Goal: Task Accomplishment & Management: Manage account settings

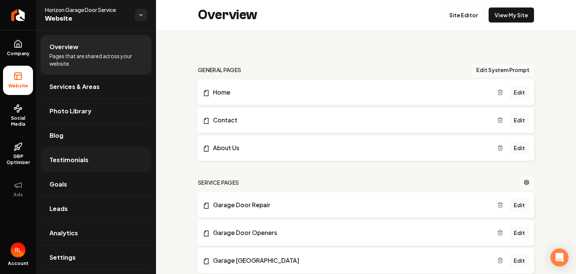
scroll to position [375, 0]
click at [454, 19] on link "Site Editor" at bounding box center [463, 15] width 41 height 15
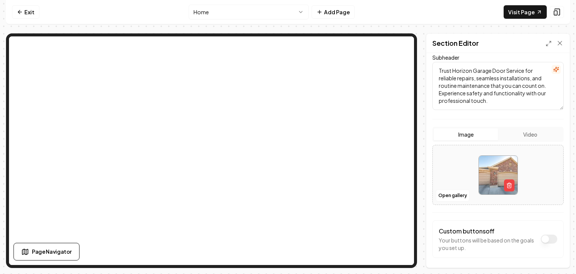
scroll to position [87, 0]
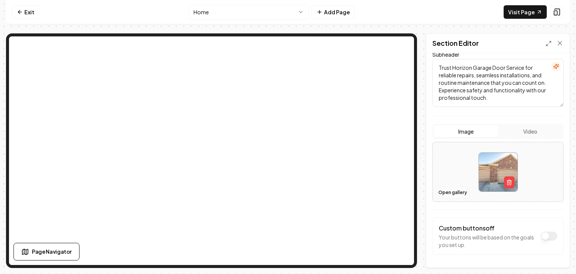
click at [456, 194] on button "Open gallery" at bounding box center [453, 193] width 34 height 12
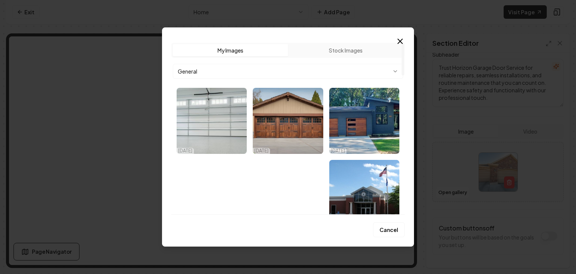
scroll to position [62, 0]
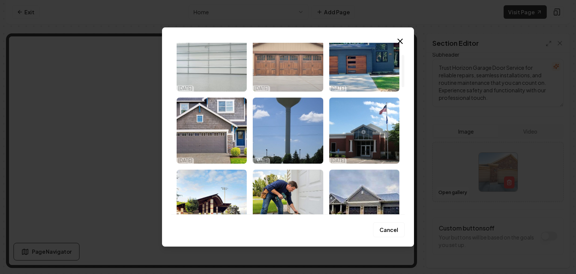
click at [278, 74] on img "Select image image_68d18c1f5c7cd75eb8e057c4.webp" at bounding box center [288, 59] width 70 height 66
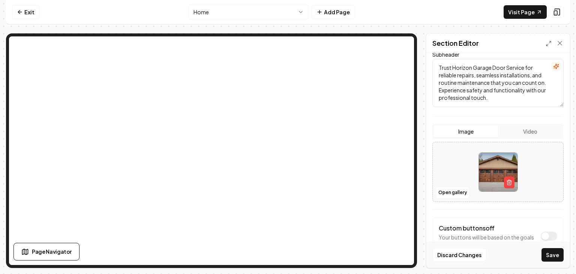
click at [489, 176] on img at bounding box center [498, 172] width 39 height 39
click at [482, 130] on button "Image" at bounding box center [466, 131] width 64 height 12
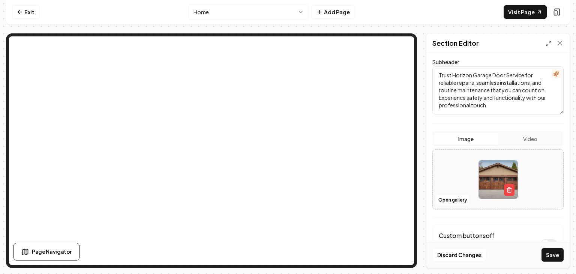
scroll to position [80, 0]
click at [517, 12] on link "Visit Page" at bounding box center [525, 12] width 43 height 14
click at [494, 170] on img at bounding box center [498, 179] width 39 height 39
click at [488, 174] on img at bounding box center [498, 179] width 39 height 39
click at [454, 200] on button "Open gallery" at bounding box center [453, 200] width 34 height 12
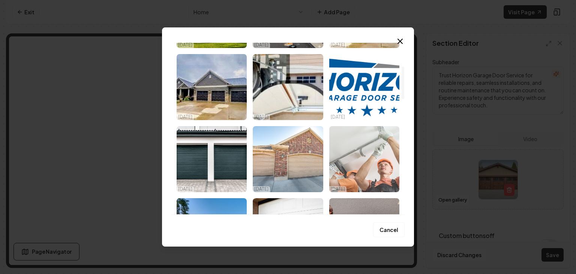
scroll to position [125, 0]
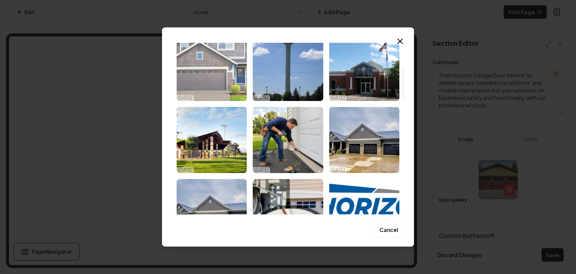
click at [215, 65] on img "Select image image_68d18c1e5c7cd75eb8e05064.webp" at bounding box center [212, 68] width 70 height 66
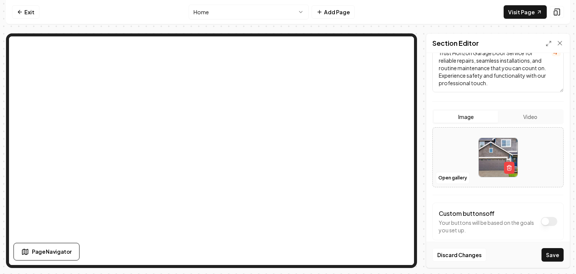
scroll to position [113, 0]
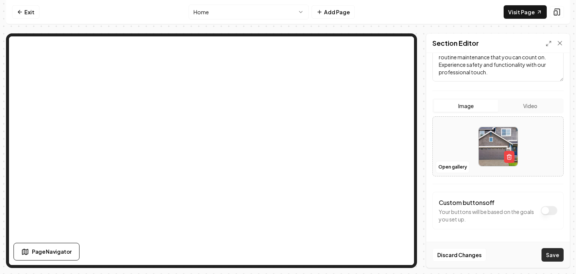
click at [557, 256] on button "Save" at bounding box center [553, 255] width 22 height 14
click at [512, 11] on link "Visit Page" at bounding box center [525, 12] width 43 height 14
click at [453, 168] on button "Open gallery" at bounding box center [453, 167] width 34 height 12
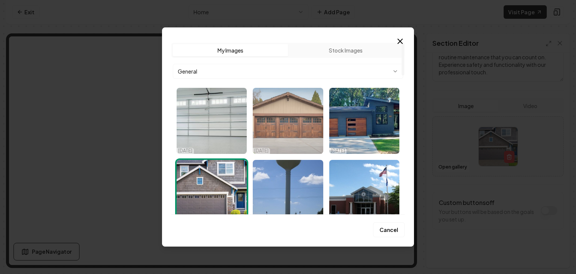
click at [290, 114] on img "Select image image_68d18c1f5c7cd75eb8e057c4.webp" at bounding box center [288, 121] width 70 height 66
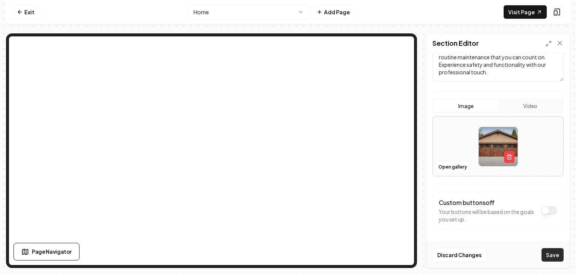
click at [557, 254] on button "Save" at bounding box center [553, 255] width 22 height 14
click at [448, 168] on button "Open gallery" at bounding box center [453, 167] width 34 height 12
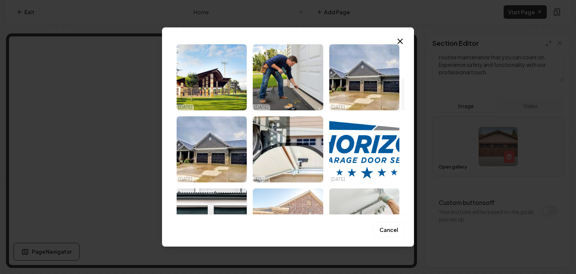
scroll to position [250, 0]
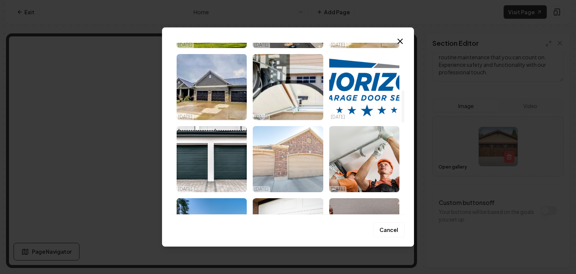
click at [291, 161] on img "Select image image_68bedee65c7cd75eb8685d5a.jpeg" at bounding box center [288, 159] width 70 height 66
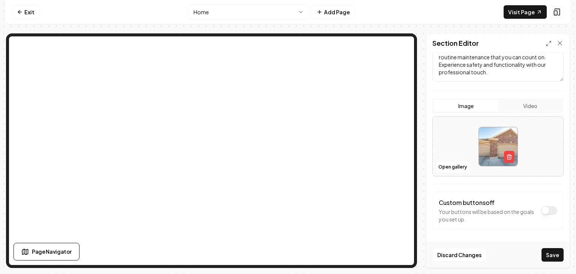
click at [555, 256] on button "Save" at bounding box center [553, 255] width 22 height 14
click at [522, 11] on link "Visit Page" at bounding box center [525, 12] width 43 height 14
click at [451, 167] on button "Open gallery" at bounding box center [453, 167] width 34 height 12
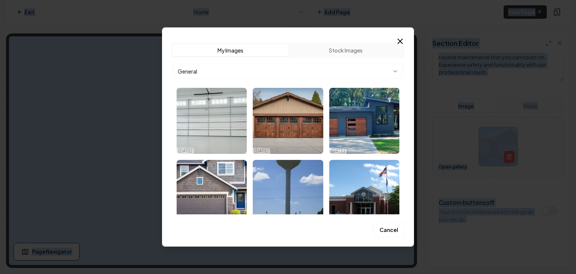
click at [451, 167] on div at bounding box center [288, 137] width 576 height 274
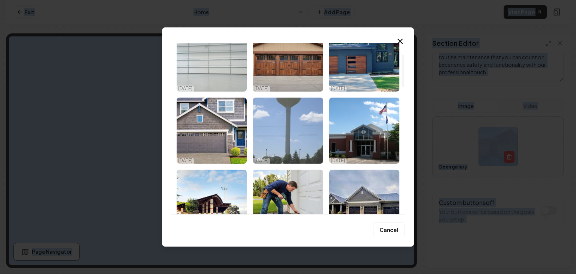
scroll to position [0, 0]
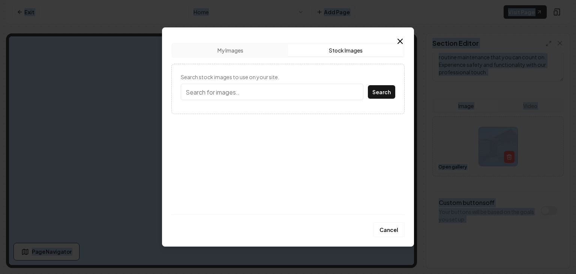
click at [347, 49] on button "Stock Images" at bounding box center [345, 50] width 115 height 12
click at [237, 50] on button "My Images" at bounding box center [230, 50] width 115 height 12
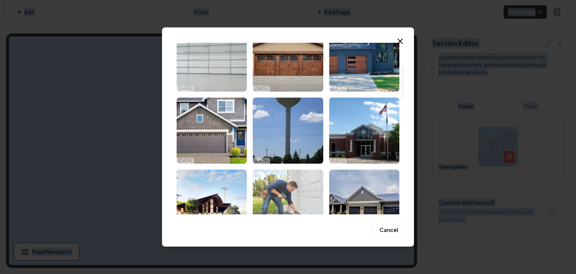
scroll to position [125, 0]
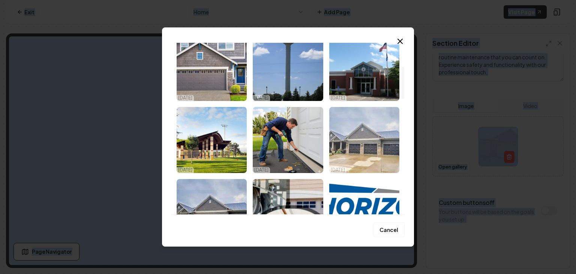
click at [356, 145] on img "Select image image_68c1ba3c5c7cd75eb8d90875.jpg" at bounding box center [364, 140] width 70 height 66
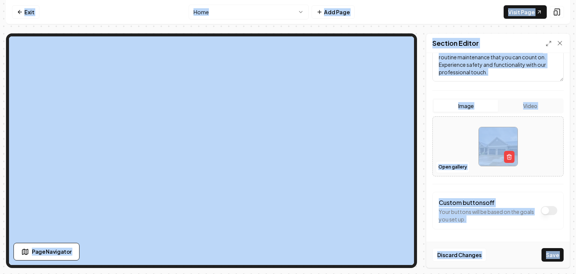
click at [555, 259] on button "Save" at bounding box center [553, 255] width 22 height 14
click at [525, 14] on link "Visit Page" at bounding box center [525, 12] width 43 height 14
click at [459, 166] on button "Open gallery" at bounding box center [453, 167] width 34 height 12
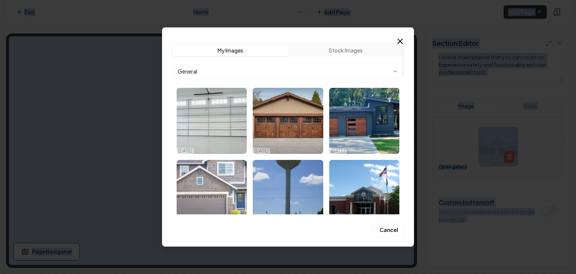
click at [236, 171] on img "Select image image_68d18c1e5c7cd75eb8e05064.webp" at bounding box center [212, 193] width 70 height 66
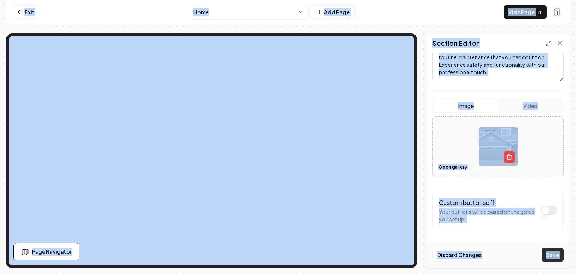
click at [554, 257] on button "Save" at bounding box center [553, 255] width 22 height 14
click at [523, 10] on link "Visit Page" at bounding box center [525, 12] width 43 height 14
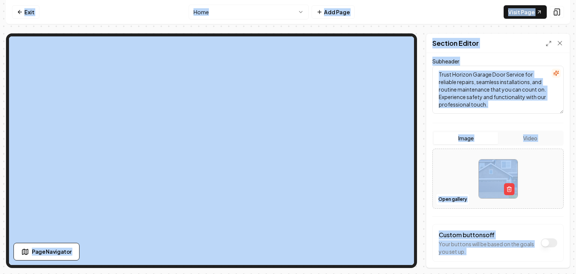
scroll to position [113, 0]
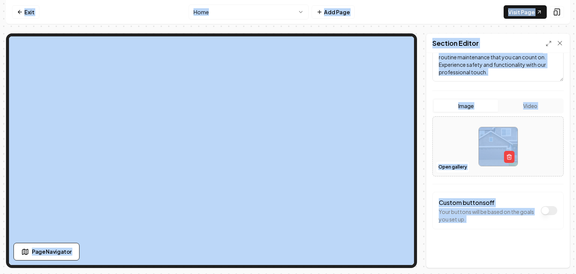
drag, startPoint x: 25, startPoint y: 13, endPoint x: 63, endPoint y: 24, distance: 39.3
click at [25, 13] on link "Exit" at bounding box center [25, 12] width 27 height 14
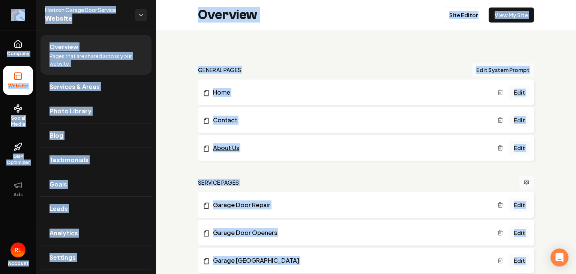
scroll to position [62, 0]
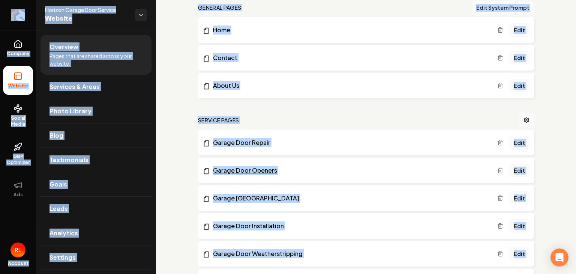
click at [278, 170] on link "Garage Door Openers" at bounding box center [350, 170] width 295 height 9
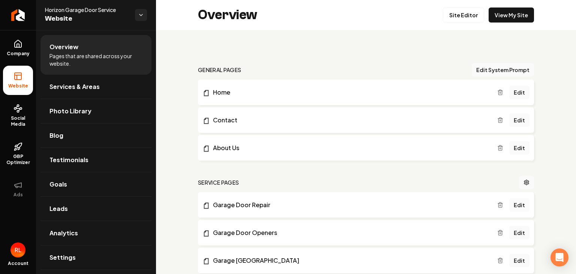
click at [510, 207] on link "Edit" at bounding box center [520, 205] width 20 height 14
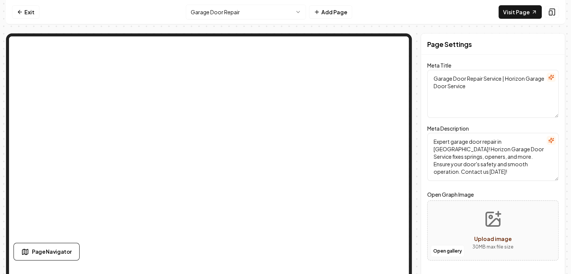
click at [298, 9] on html "Computer Required This feature is only available on a computer. Please switch t…" at bounding box center [285, 137] width 571 height 274
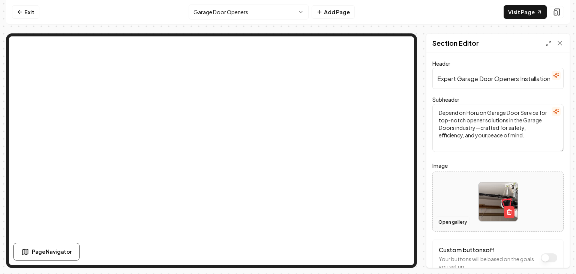
click at [444, 225] on button "Open gallery" at bounding box center [453, 222] width 34 height 12
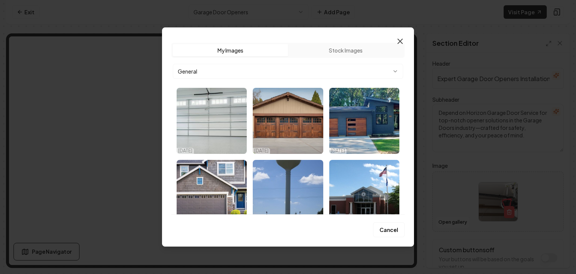
click at [400, 39] on icon "button" at bounding box center [400, 41] width 9 height 9
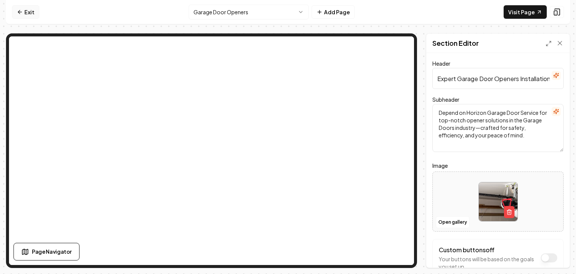
click at [25, 11] on link "Exit" at bounding box center [25, 12] width 27 height 14
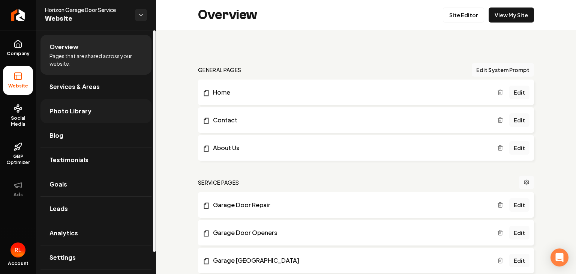
click at [72, 111] on span "Photo Library" at bounding box center [71, 111] width 42 height 9
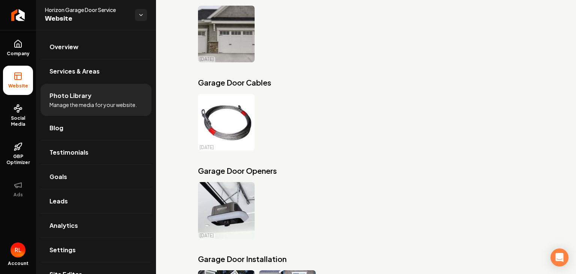
scroll to position [862, 0]
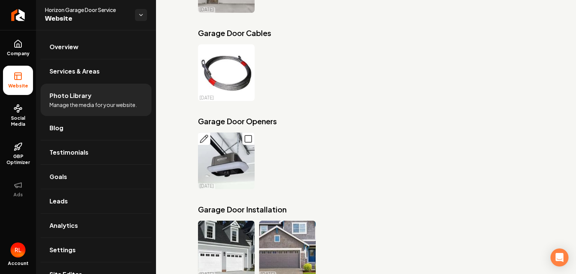
click at [224, 132] on img "Main content area" at bounding box center [226, 160] width 57 height 57
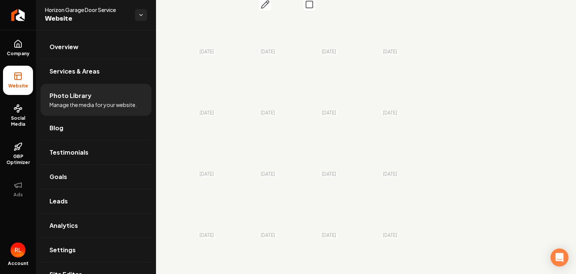
scroll to position [500, 0]
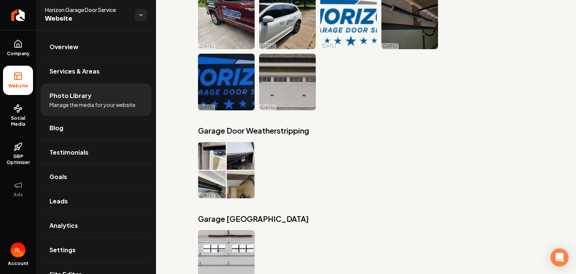
drag, startPoint x: 361, startPoint y: 81, endPoint x: 356, endPoint y: 72, distance: 10.1
drag, startPoint x: 353, startPoint y: 68, endPoint x: 341, endPoint y: 68, distance: 11.3
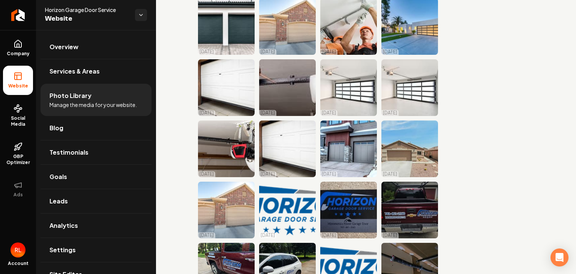
scroll to position [0, 0]
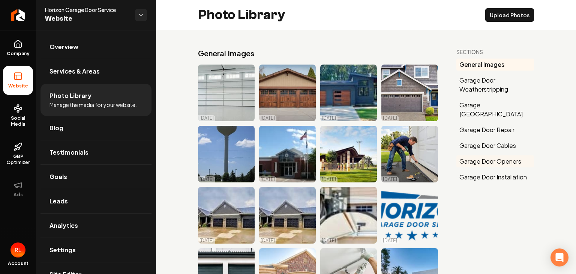
click at [490, 155] on button "Garage Door Openers" at bounding box center [496, 161] width 78 height 12
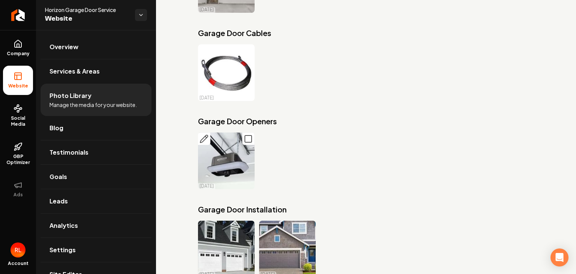
click at [248, 134] on icon "Main content area" at bounding box center [248, 138] width 9 height 9
click at [203, 134] on icon "Main content area" at bounding box center [204, 138] width 9 height 9
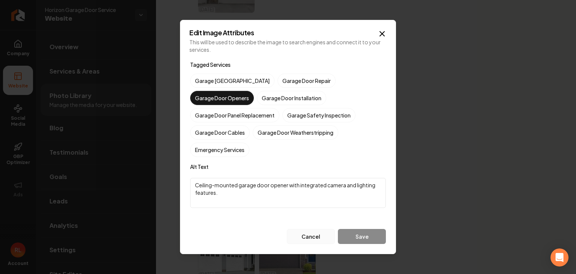
click at [322, 231] on button "Cancel" at bounding box center [311, 236] width 48 height 15
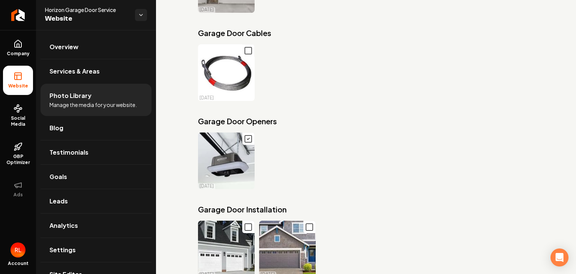
click at [247, 138] on icon "Main content area" at bounding box center [248, 139] width 2 height 2
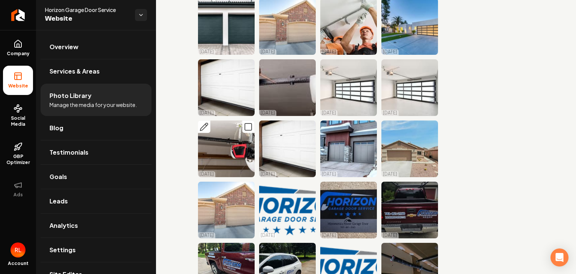
scroll to position [0, 0]
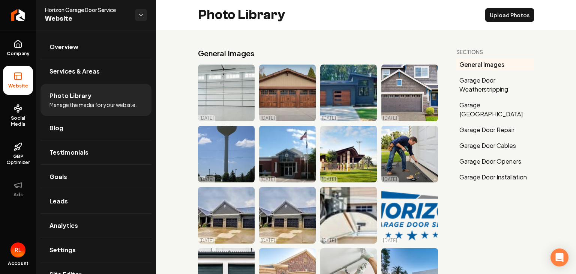
click at [19, 79] on rect at bounding box center [18, 76] width 7 height 7
click at [21, 81] on li "Website" at bounding box center [18, 80] width 30 height 29
click at [20, 51] on span "Company" at bounding box center [18, 54] width 29 height 6
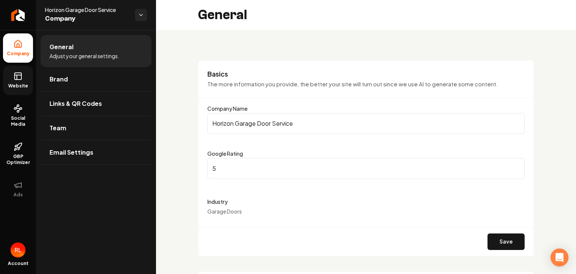
click at [16, 81] on link "Website" at bounding box center [18, 80] width 30 height 29
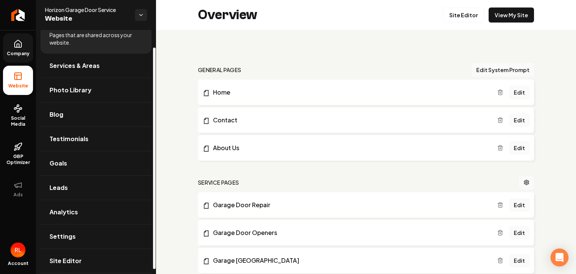
scroll to position [24, 0]
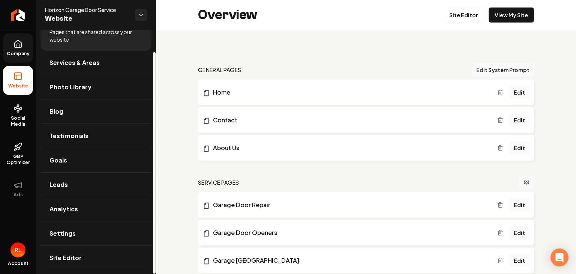
drag, startPoint x: 154, startPoint y: 53, endPoint x: 156, endPoint y: 77, distance: 24.5
click at [156, 77] on div at bounding box center [154, 162] width 3 height 221
click at [65, 61] on span "Services & Areas" at bounding box center [75, 62] width 50 height 9
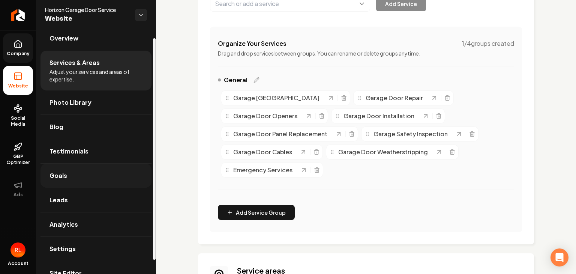
scroll to position [24, 0]
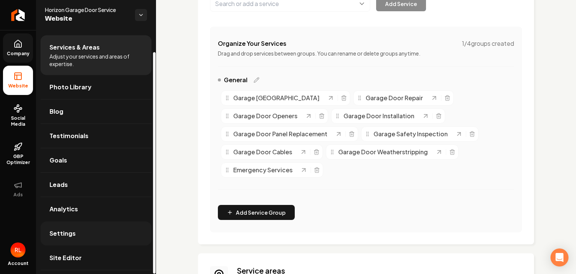
click at [78, 237] on link "Settings" at bounding box center [96, 233] width 111 height 24
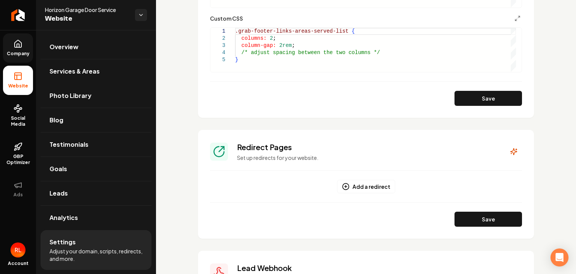
scroll to position [924, 0]
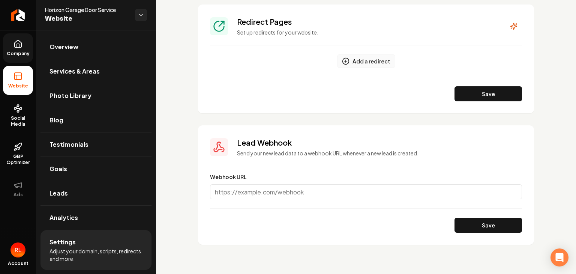
click at [342, 61] on icon "Main content area" at bounding box center [346, 61] width 8 height 8
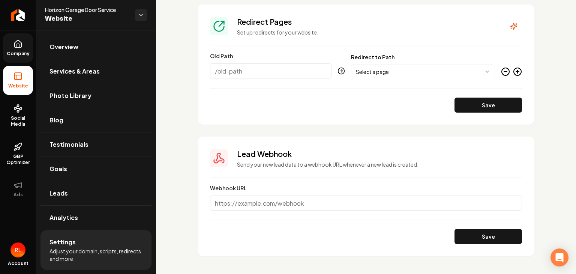
scroll to position [862, 0]
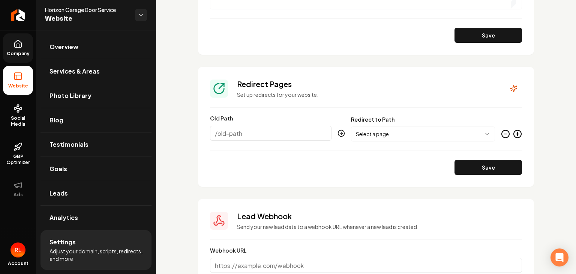
click at [221, 86] on icon "Main content area" at bounding box center [221, 86] width 5 height 5
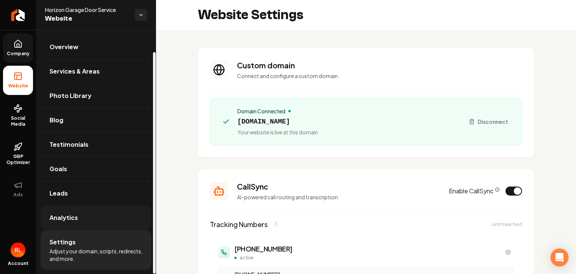
scroll to position [24, 0]
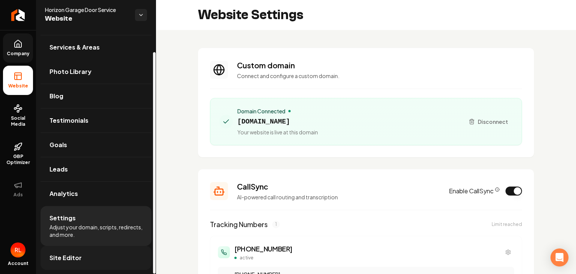
click at [67, 254] on span "Site Editor" at bounding box center [66, 257] width 32 height 9
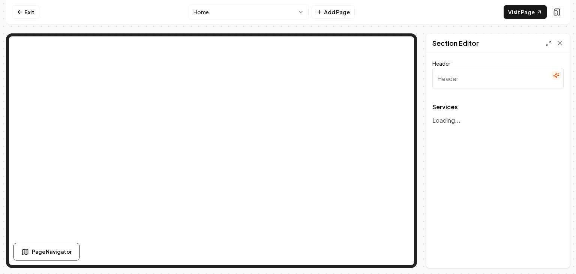
type input "Expert Garage Door Solutions"
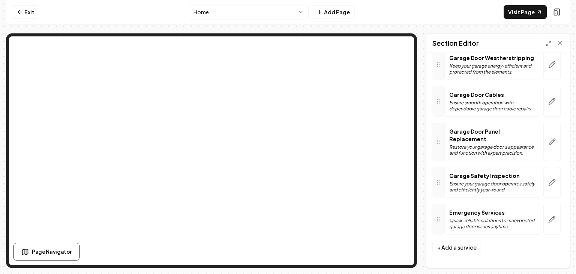
scroll to position [89, 0]
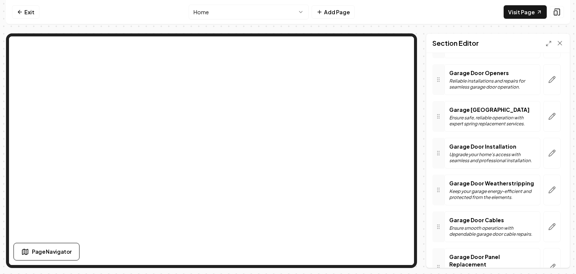
click at [452, 84] on p "Reliable installations and repairs for seamless garage door operation." at bounding box center [493, 84] width 86 height 12
click at [549, 77] on icon "button" at bounding box center [553, 80] width 8 height 8
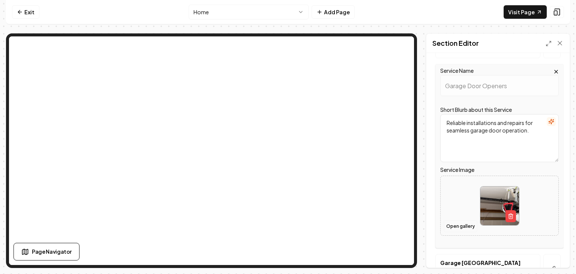
click at [456, 227] on button "Open gallery" at bounding box center [461, 226] width 34 height 12
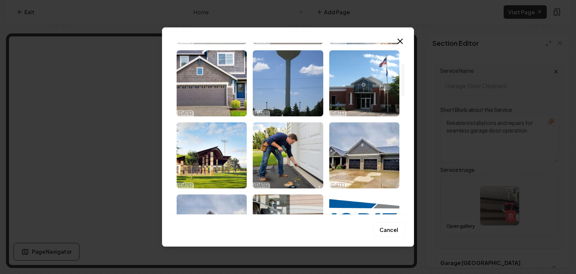
scroll to position [0, 0]
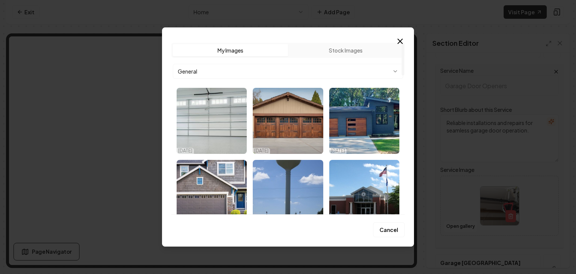
click at [233, 49] on button "My Images" at bounding box center [230, 50] width 115 height 12
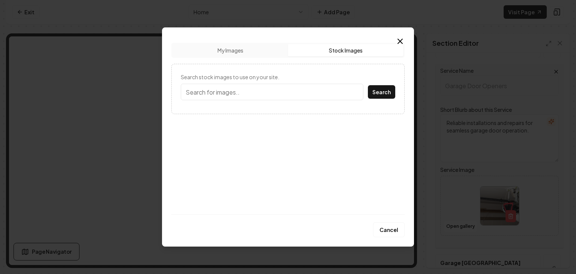
click at [341, 51] on button "Stock Images" at bounding box center [345, 50] width 115 height 12
click at [221, 96] on input "Search stock images to use on your site." at bounding box center [272, 92] width 183 height 17
type input "Garage door openers"
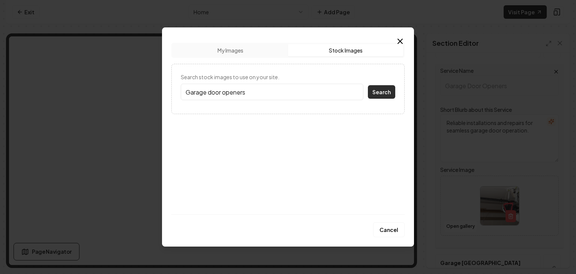
click at [381, 90] on button "Search" at bounding box center [381, 92] width 27 height 14
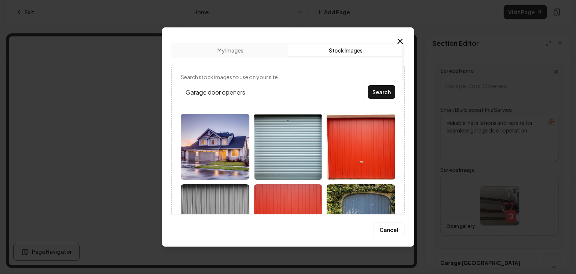
click at [251, 53] on button "My Images" at bounding box center [230, 50] width 115 height 12
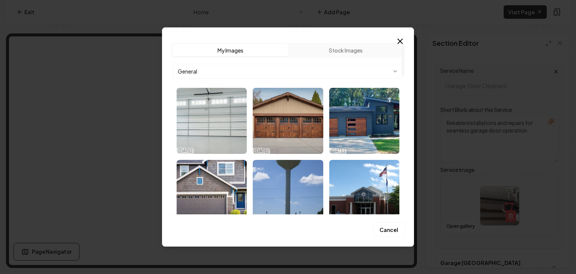
click at [393, 71] on body "Computer Required This feature is only available on a computer. Please switch t…" at bounding box center [288, 137] width 576 height 274
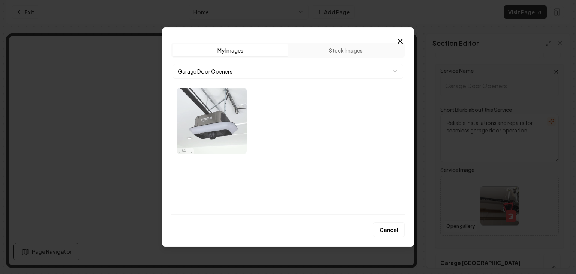
click at [197, 119] on img "Select image image_68d18c1c5c7cd75eb8e03ef9.webp" at bounding box center [212, 121] width 70 height 66
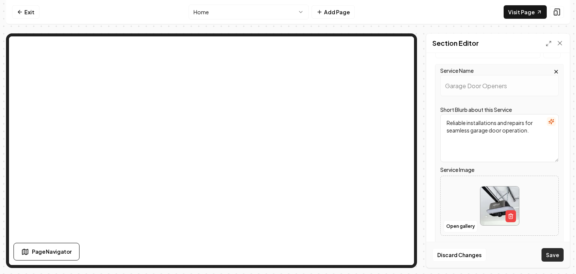
click at [551, 254] on button "Save" at bounding box center [553, 255] width 22 height 14
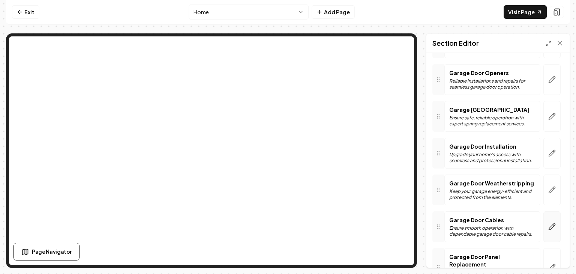
click at [549, 223] on icon "button" at bounding box center [553, 227] width 8 height 8
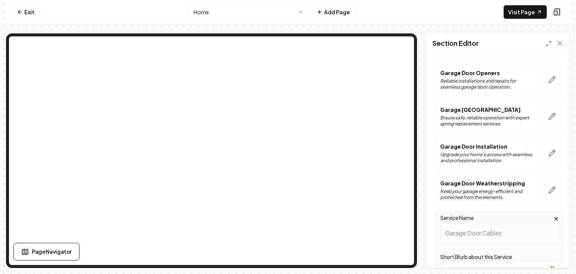
scroll to position [276, 0]
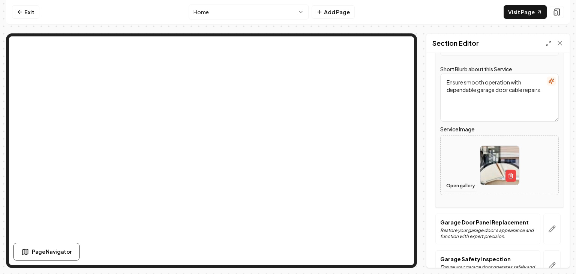
click at [466, 185] on button "Open gallery" at bounding box center [461, 186] width 34 height 12
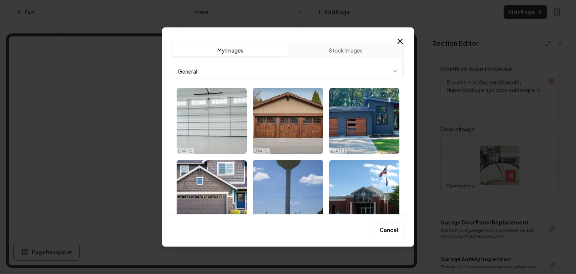
click at [395, 72] on body "Computer Required This feature is only available on a computer. Please switch t…" at bounding box center [288, 137] width 576 height 274
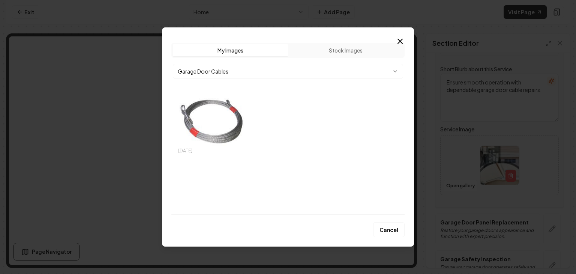
click at [216, 125] on img "Select image image_68d18c1c5c7cd75eb8e0423a.webp" at bounding box center [212, 121] width 70 height 66
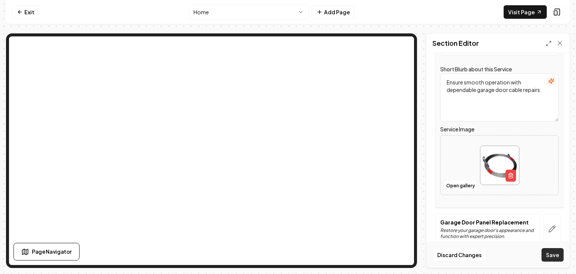
click at [553, 253] on button "Save" at bounding box center [553, 255] width 22 height 14
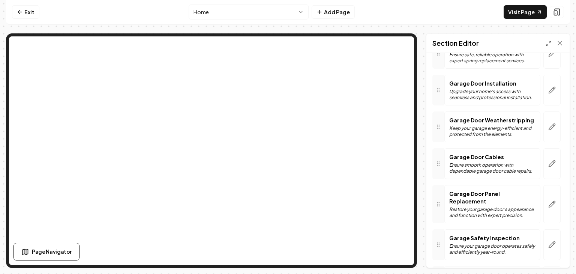
scroll to position [89, 0]
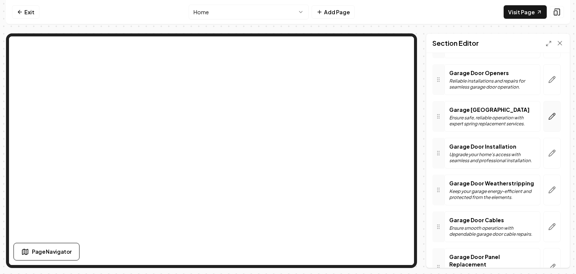
click at [549, 116] on icon "button" at bounding box center [553, 117] width 8 height 8
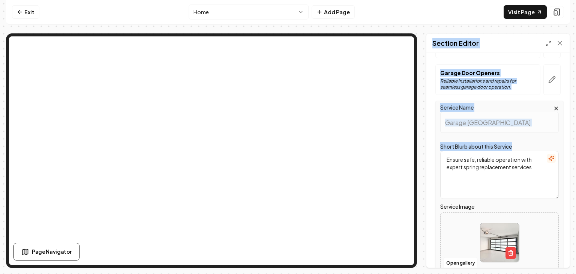
drag, startPoint x: 570, startPoint y: 129, endPoint x: 567, endPoint y: 160, distance: 30.9
click at [567, 160] on div "Page Settings Section Editor Header Expert Garage Door Solutions Services Garag…" at bounding box center [498, 150] width 144 height 235
click at [560, 44] on icon at bounding box center [561, 43] width 8 height 8
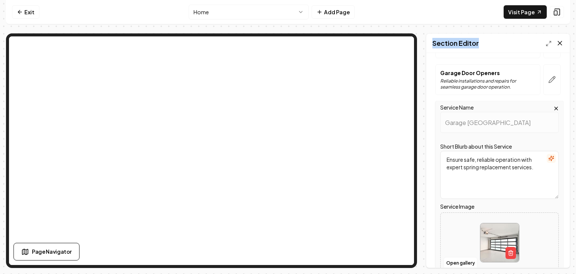
scroll to position [0, 0]
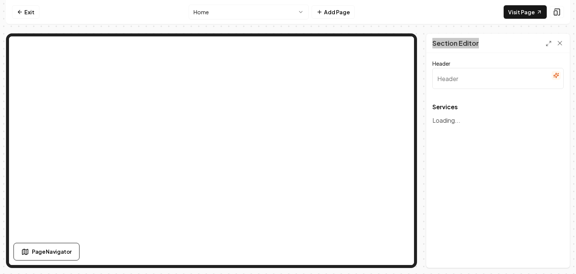
type input "Expert Garage Door Solutions"
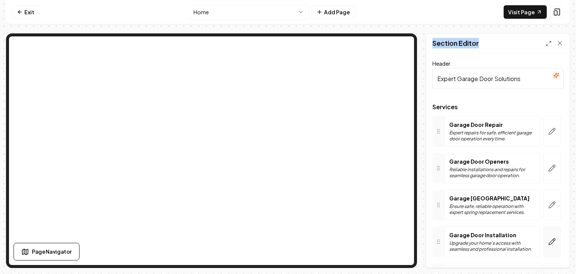
click at [549, 244] on icon "button" at bounding box center [553, 242] width 8 height 8
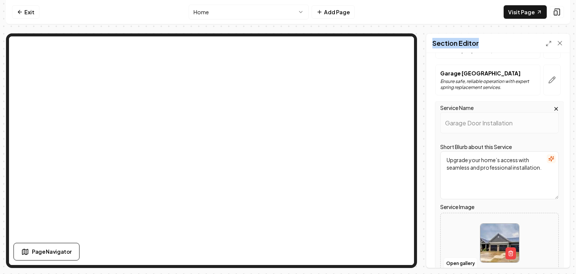
scroll to position [188, 0]
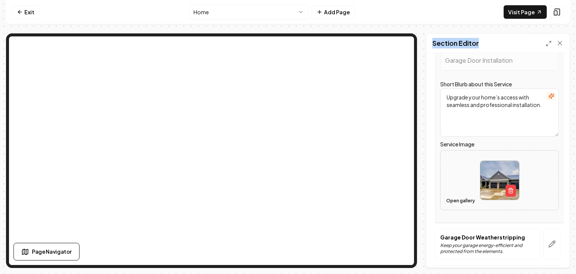
click at [455, 200] on button "Open gallery" at bounding box center [461, 201] width 34 height 12
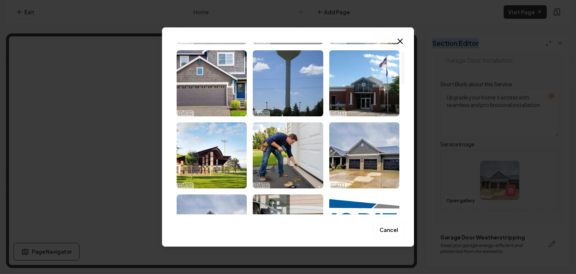
scroll to position [0, 0]
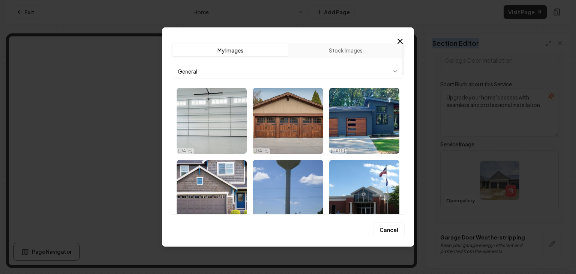
click at [396, 73] on body "Computer Required This feature is only available on a computer. Please switch t…" at bounding box center [288, 137] width 576 height 274
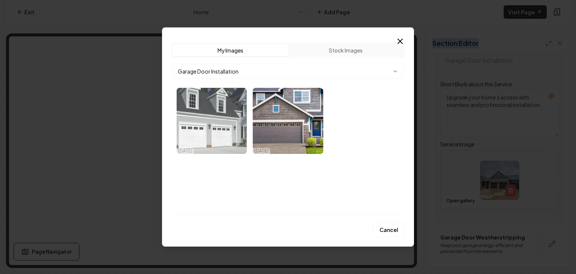
click at [212, 122] on img "Select image image_68d18c1c5c7cd75eb8e04118.webp" at bounding box center [212, 121] width 70 height 66
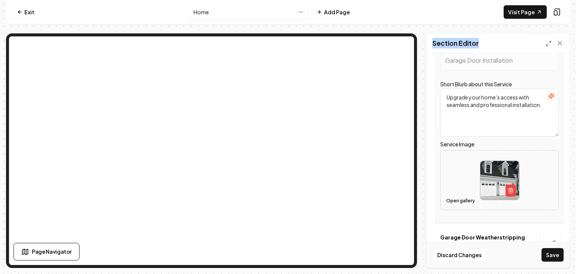
click at [452, 200] on button "Open gallery" at bounding box center [461, 201] width 34 height 12
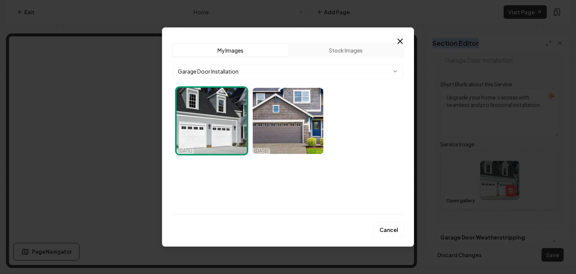
click at [230, 128] on img "Select image image_68d18c1c5c7cd75eb8e04118.webp" at bounding box center [212, 121] width 70 height 66
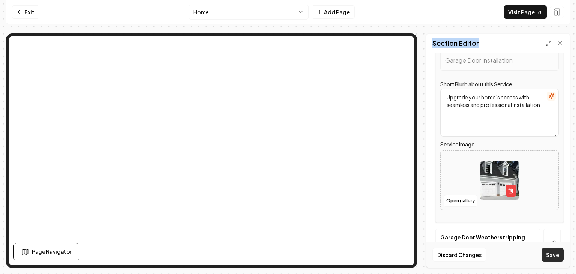
click at [561, 255] on button "Save" at bounding box center [553, 255] width 22 height 14
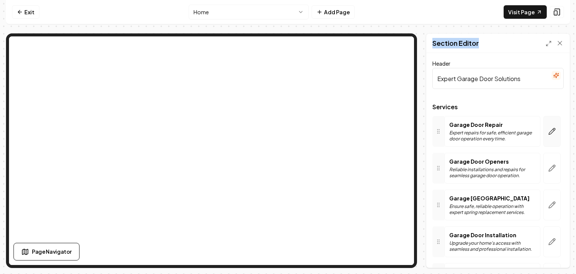
click at [549, 132] on icon "button" at bounding box center [553, 132] width 8 height 8
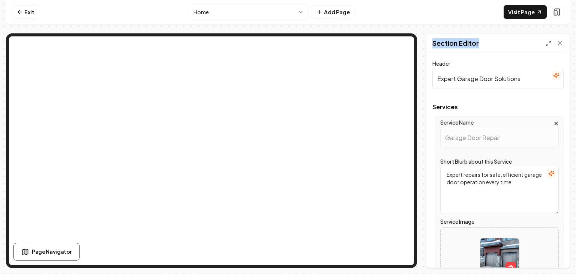
scroll to position [125, 0]
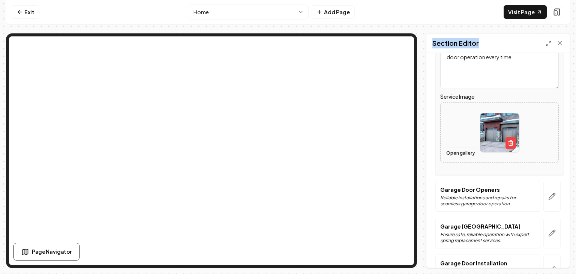
click at [462, 152] on button "Open gallery" at bounding box center [461, 153] width 34 height 12
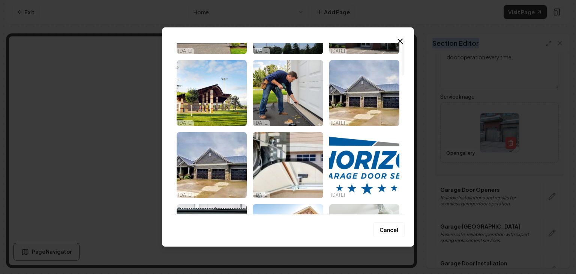
scroll to position [0, 0]
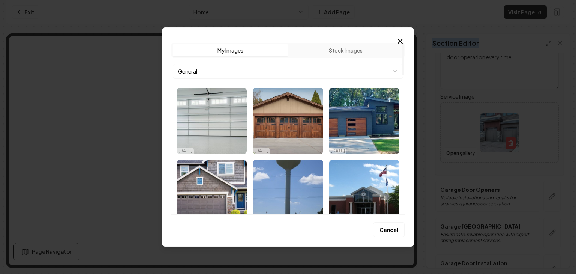
click at [395, 71] on body "Computer Required This feature is only available on a computer. Please switch t…" at bounding box center [288, 137] width 576 height 274
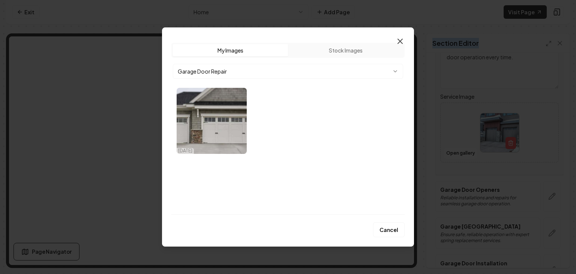
click at [401, 41] on icon "button" at bounding box center [400, 41] width 9 height 9
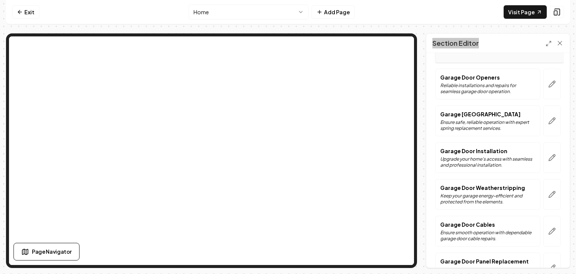
scroll to position [238, 0]
click at [549, 195] on icon "button" at bounding box center [553, 194] width 8 height 8
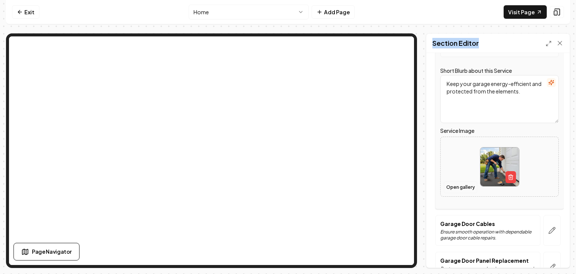
click at [451, 187] on button "Open gallery" at bounding box center [461, 187] width 34 height 12
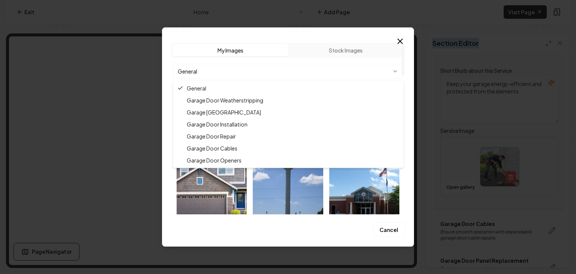
click at [396, 71] on body "Computer Required This feature is only available on a computer. Please switch t…" at bounding box center [288, 137] width 576 height 274
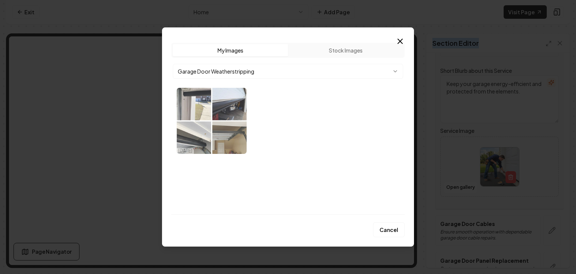
click at [228, 121] on img "Select image image_68d18c1d5c7cd75eb8e047bf.webp" at bounding box center [212, 121] width 70 height 66
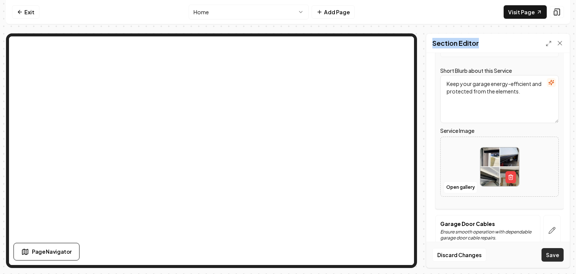
click at [557, 256] on button "Save" at bounding box center [553, 255] width 22 height 14
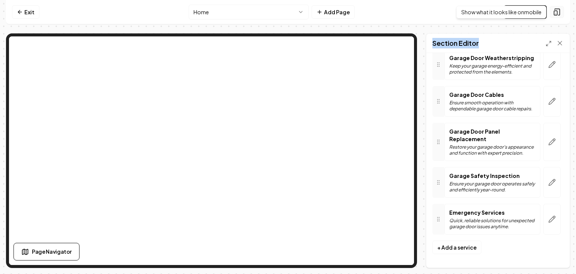
click at [556, 14] on icon at bounding box center [556, 14] width 0 height 0
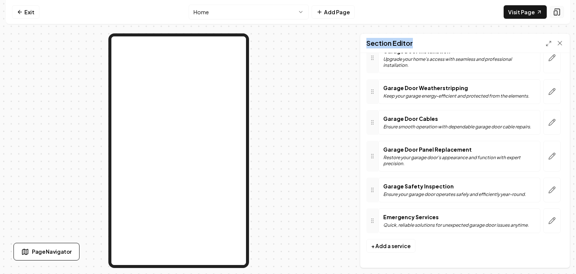
scroll to position [188, 0]
click at [525, 13] on link "Visit Page" at bounding box center [525, 12] width 43 height 14
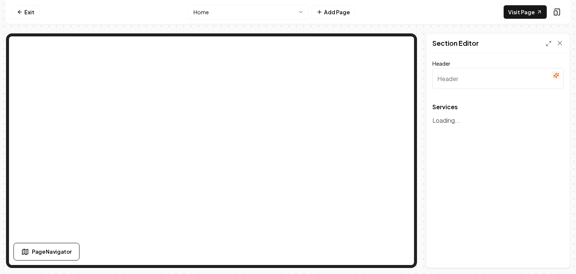
type input "Expert Garage Door Solutions"
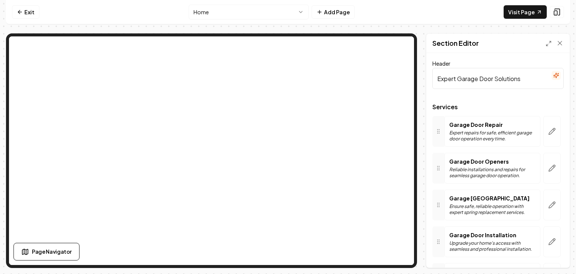
scroll to position [62, 0]
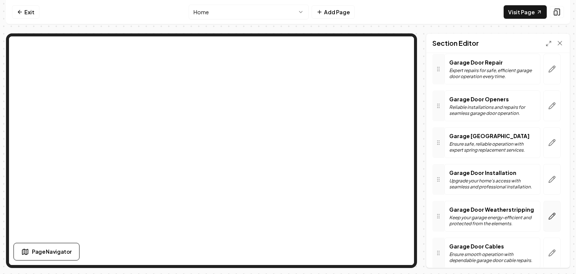
click at [549, 218] on icon "button" at bounding box center [553, 216] width 8 height 8
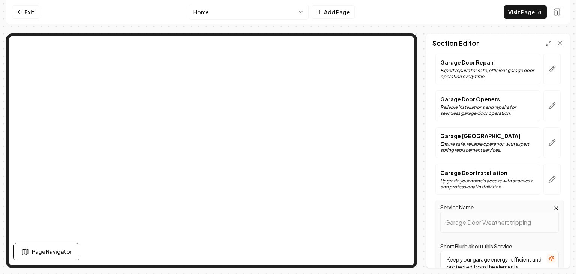
scroll to position [250, 0]
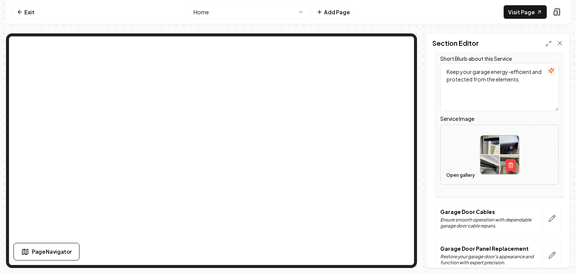
click at [460, 175] on button "Open gallery" at bounding box center [461, 175] width 34 height 12
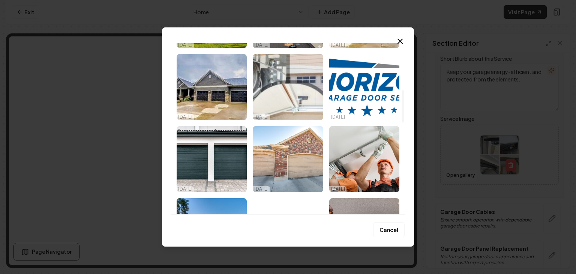
scroll to position [125, 0]
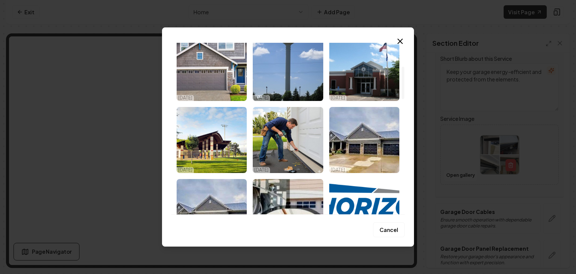
click at [281, 128] on img "Select image image_68c1ba5e5c7cd75eb8d9ffd3.jpg" at bounding box center [288, 140] width 70 height 66
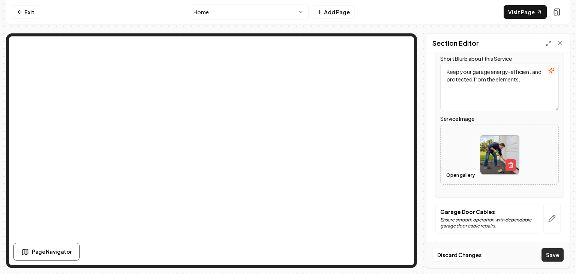
click at [561, 259] on button "Save" at bounding box center [553, 255] width 22 height 14
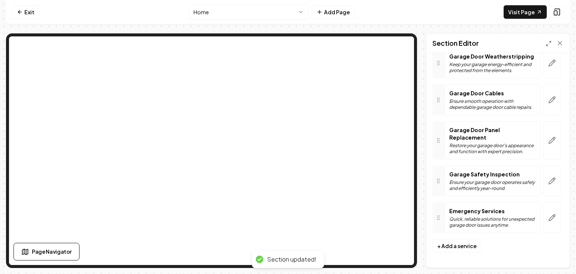
scroll to position [214, 0]
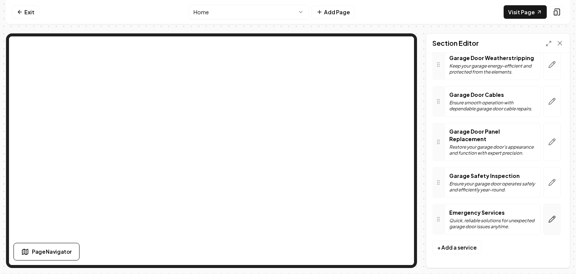
click at [546, 224] on button "button" at bounding box center [552, 219] width 17 height 31
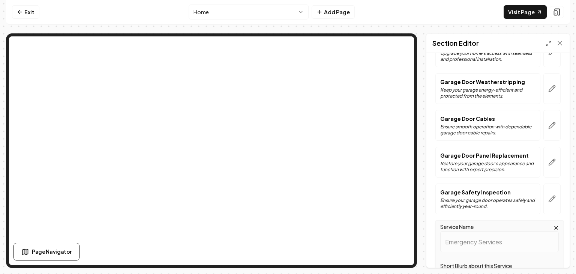
scroll to position [360, 0]
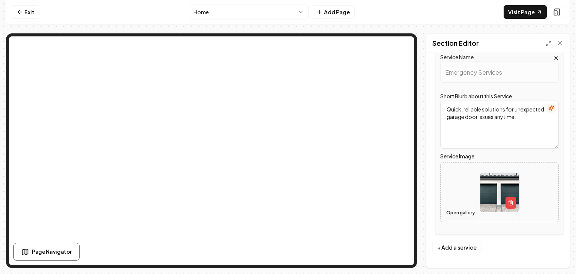
click at [460, 212] on button "Open gallery" at bounding box center [461, 213] width 34 height 12
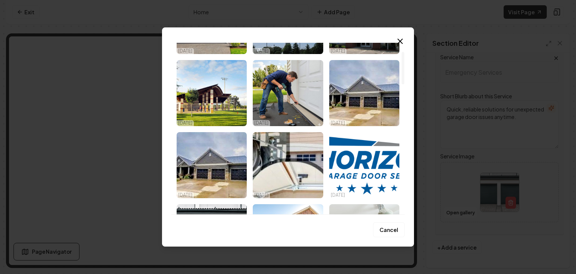
scroll to position [0, 0]
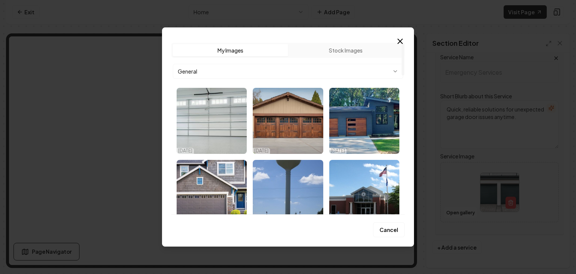
click at [396, 72] on body "Computer Required This feature is only available on a computer. Please switch t…" at bounding box center [288, 137] width 576 height 274
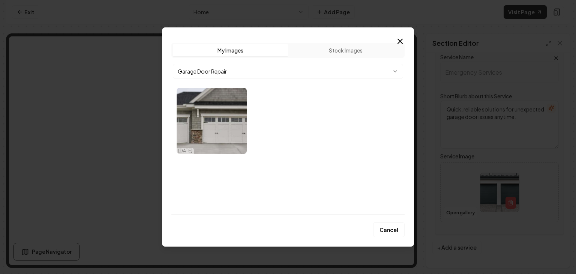
click at [391, 72] on body "Computer Required This feature is only available on a computer. Please switch t…" at bounding box center [288, 137] width 576 height 274
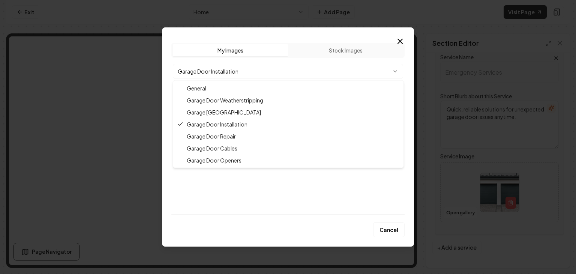
click at [390, 73] on body "Computer Required This feature is only available on a computer. Please switch t…" at bounding box center [288, 137] width 576 height 274
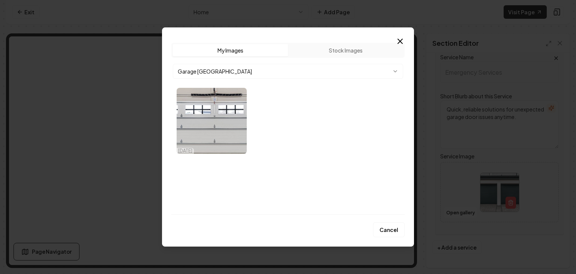
click at [394, 72] on body "Computer Required This feature is only available on a computer. Please switch t…" at bounding box center [288, 137] width 576 height 274
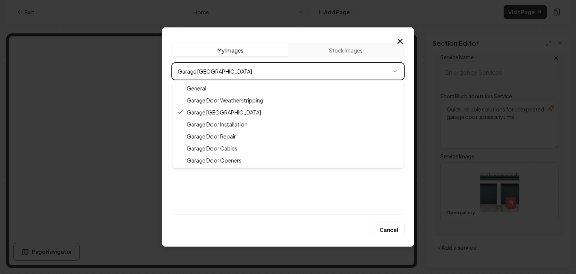
click at [401, 40] on body "Computer Required This feature is only available on a computer. Please switch t…" at bounding box center [288, 137] width 576 height 274
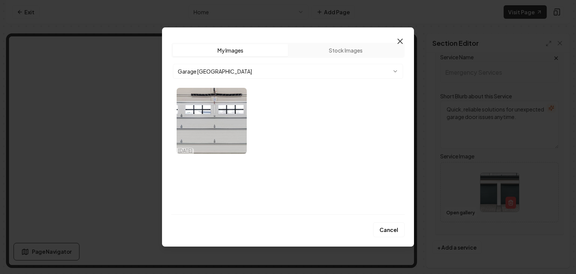
click at [400, 39] on icon "button" at bounding box center [400, 41] width 9 height 9
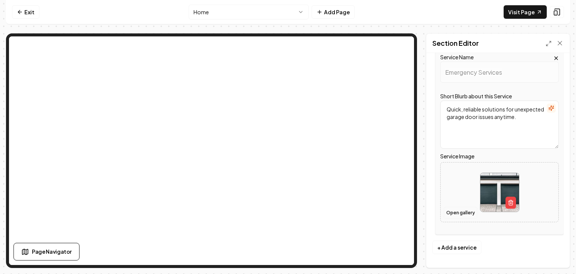
click at [450, 215] on button "Open gallery" at bounding box center [461, 213] width 34 height 12
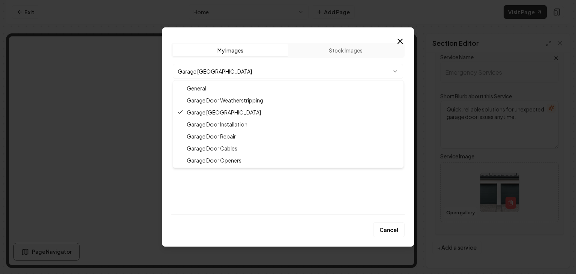
click at [393, 71] on body "Computer Required This feature is only available on a computer. Please switch t…" at bounding box center [288, 137] width 576 height 274
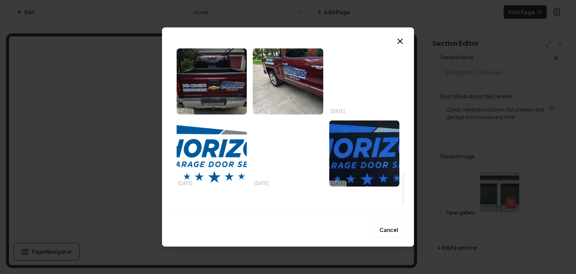
scroll to position [735, 0]
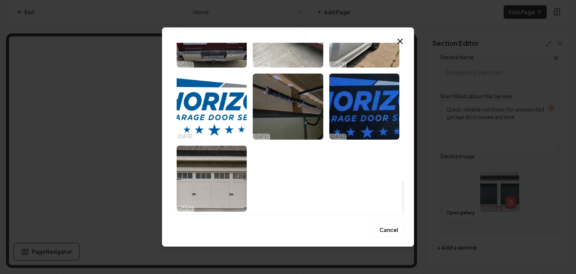
click at [216, 187] on img "Select image image_68b9b6435c7cd75eb88fec93.jpeg" at bounding box center [212, 179] width 70 height 66
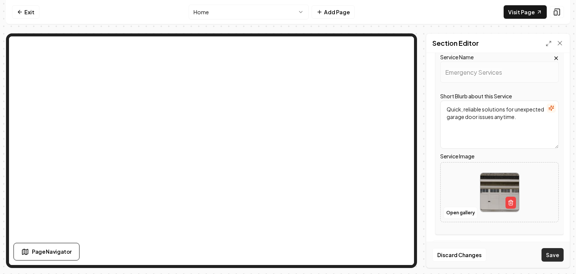
click at [559, 255] on button "Save" at bounding box center [553, 255] width 22 height 14
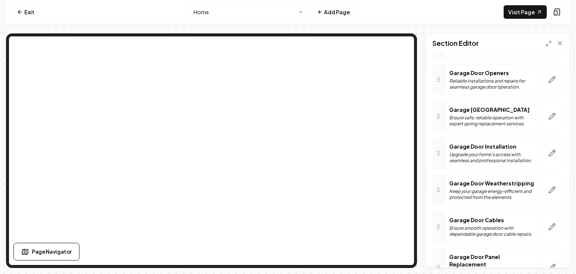
scroll to position [214, 0]
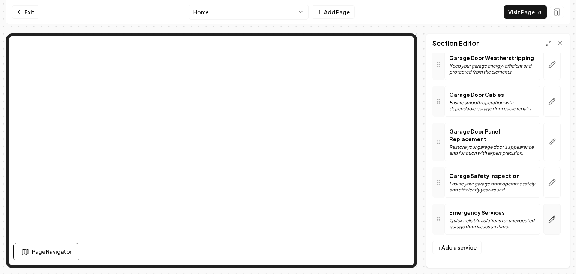
click at [549, 220] on icon "button" at bounding box center [553, 219] width 8 height 8
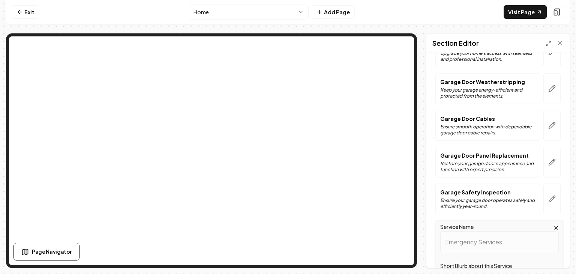
scroll to position [360, 0]
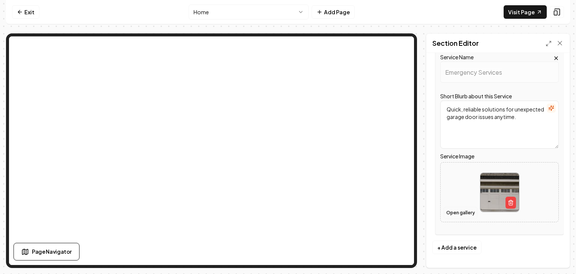
click at [462, 211] on button "Open gallery" at bounding box center [461, 213] width 34 height 12
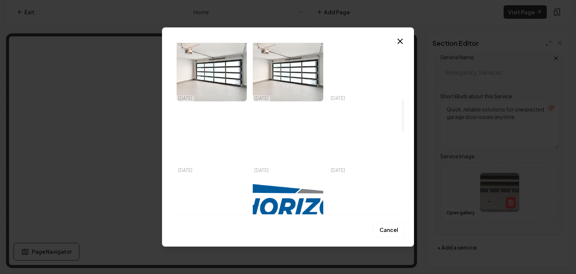
scroll to position [234, 0]
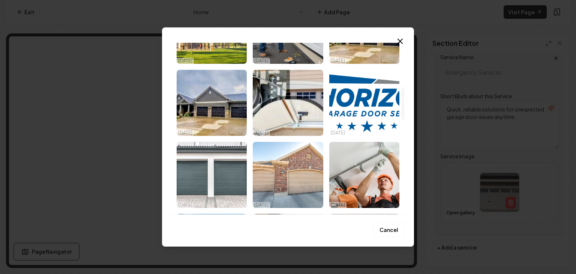
click at [193, 183] on img "Select image image_68bedf305c7cd75eb86a5e50.jpeg" at bounding box center [212, 175] width 70 height 66
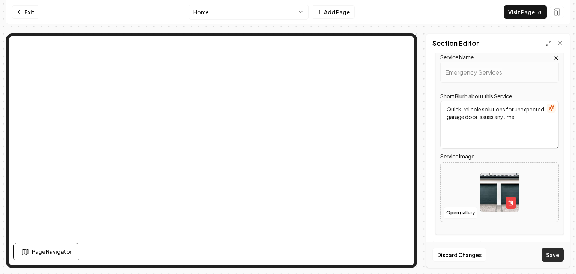
click at [559, 257] on button "Save" at bounding box center [553, 255] width 22 height 14
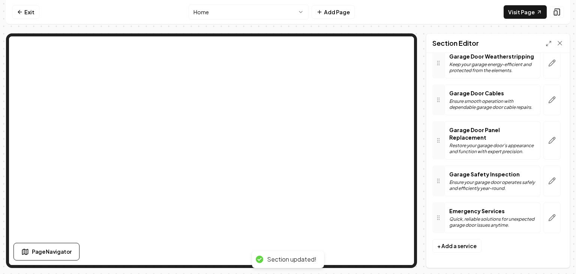
scroll to position [214, 0]
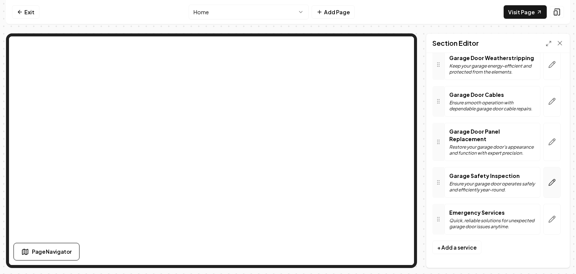
click at [549, 183] on icon "button" at bounding box center [553, 183] width 8 height 8
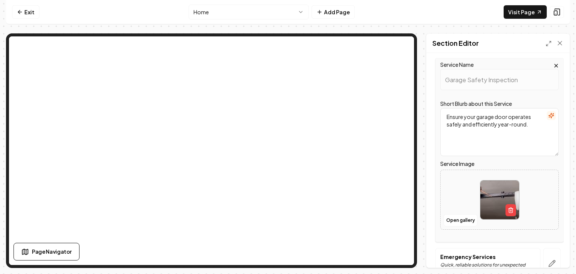
scroll to position [65, 0]
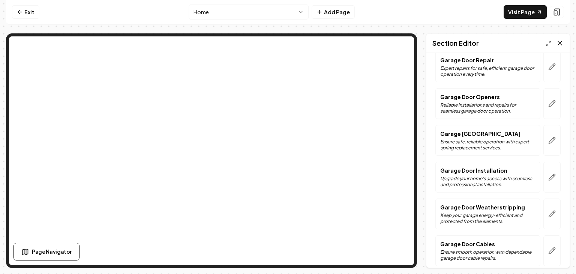
click at [560, 42] on icon at bounding box center [561, 43] width 8 height 8
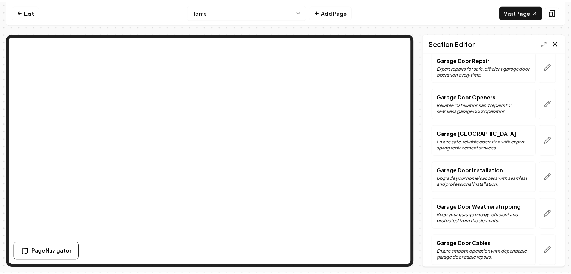
scroll to position [0, 0]
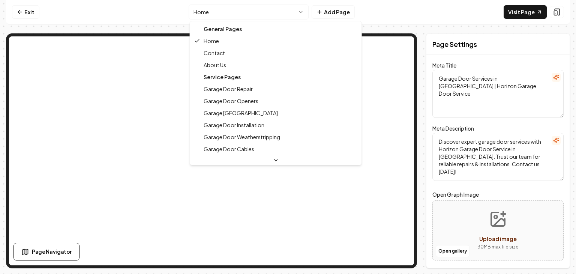
click at [299, 11] on html "Computer Required This feature is only available on a computer. Please switch t…" at bounding box center [288, 137] width 576 height 274
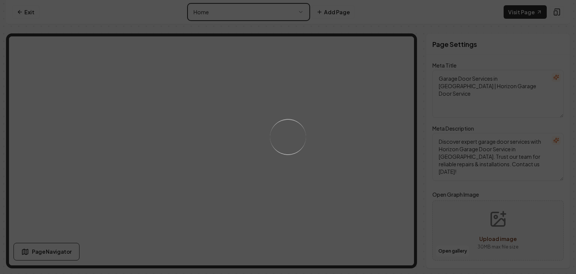
type textarea "Garage Door Repair Service | Horizon Garage Door Service"
type textarea "Expert garage door repair in [GEOGRAPHIC_DATA]! Horizon Garage Door Service fix…"
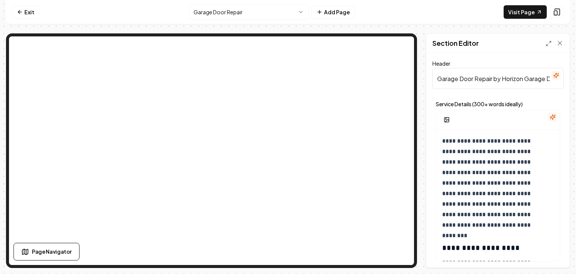
click at [302, 12] on html "**********" at bounding box center [288, 137] width 576 height 274
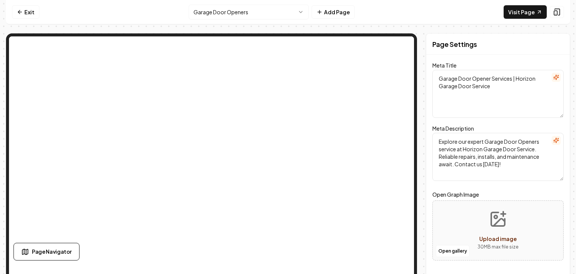
click at [298, 13] on html "Computer Required This feature is only available on a computer. Please switch t…" at bounding box center [288, 137] width 576 height 274
click at [299, 12] on html "Computer Required This feature is only available on a computer. Please switch t…" at bounding box center [288, 137] width 576 height 274
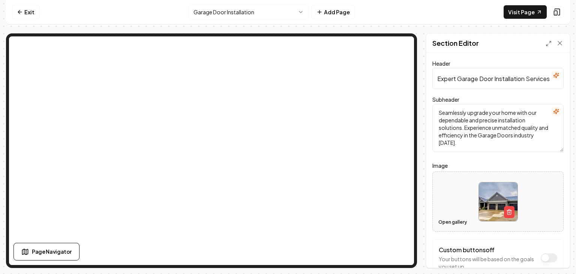
click at [459, 220] on button "Open gallery" at bounding box center [453, 222] width 34 height 12
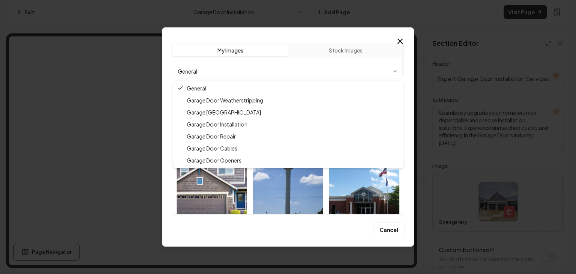
click at [395, 69] on body "Computer Required This feature is only available on a computer. Please switch t…" at bounding box center [288, 137] width 576 height 274
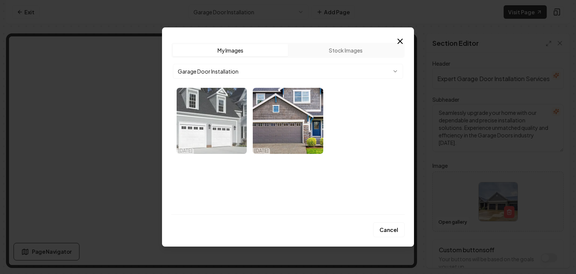
click at [201, 125] on img "Select image image_68d18c1c5c7cd75eb8e04118.webp" at bounding box center [212, 121] width 70 height 66
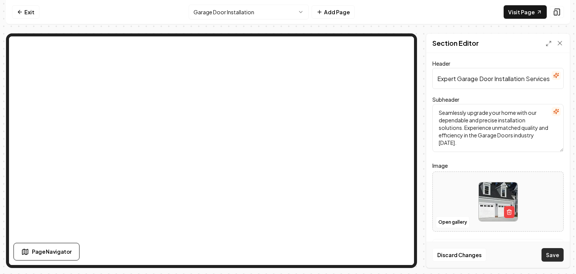
click at [549, 254] on button "Save" at bounding box center [553, 255] width 22 height 14
click at [450, 224] on button "Open gallery" at bounding box center [453, 222] width 34 height 12
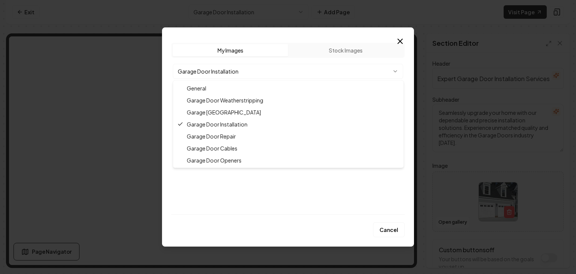
click at [396, 72] on body "Computer Required This feature is only available on a computer. Please switch t…" at bounding box center [288, 137] width 576 height 274
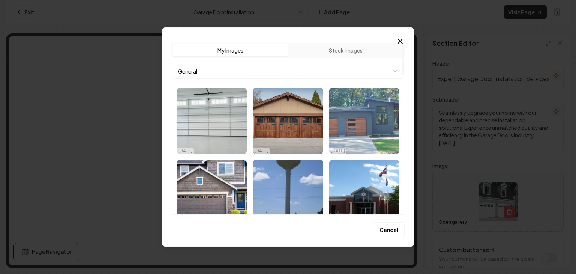
click at [355, 113] on img "Select image image_68d18c1f5c7cd75eb8e0559d.webp" at bounding box center [364, 121] width 70 height 66
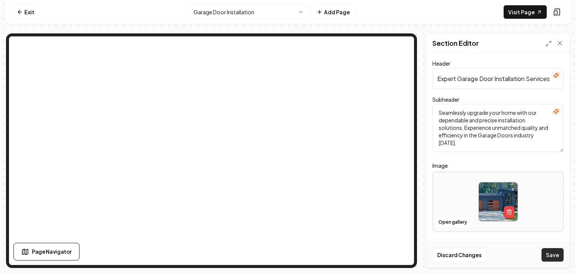
click at [551, 257] on button "Save" at bounding box center [553, 255] width 22 height 14
click at [458, 221] on button "Open gallery" at bounding box center [453, 222] width 34 height 12
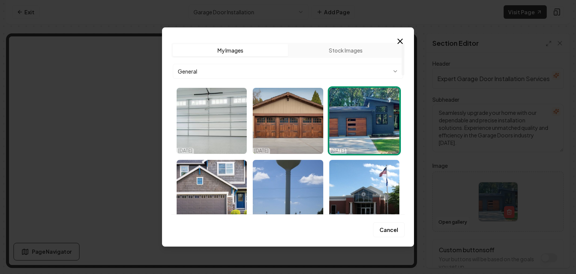
click at [349, 131] on img "Select image image_68d18c1f5c7cd75eb8e0559d.webp" at bounding box center [364, 121] width 70 height 66
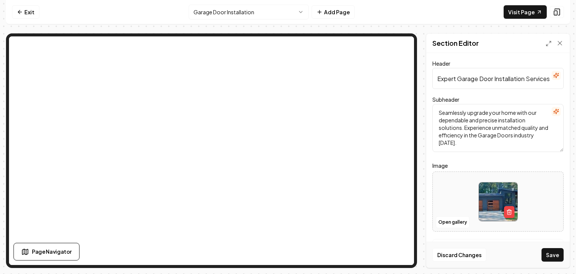
click at [495, 191] on img at bounding box center [498, 201] width 39 height 39
type input "**********"
click at [554, 257] on button "Save" at bounding box center [553, 255] width 22 height 14
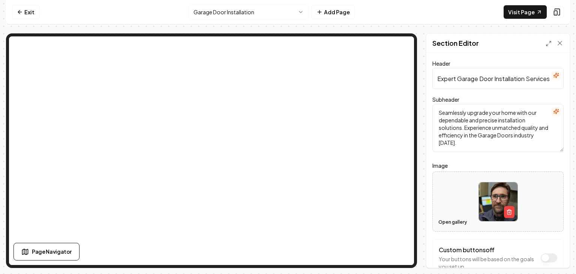
click at [454, 223] on button "Open gallery" at bounding box center [453, 222] width 34 height 12
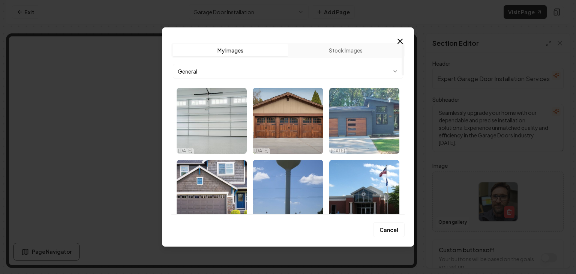
click at [353, 129] on img "Select image image_68d18c1f5c7cd75eb8e0559d.webp" at bounding box center [364, 121] width 70 height 66
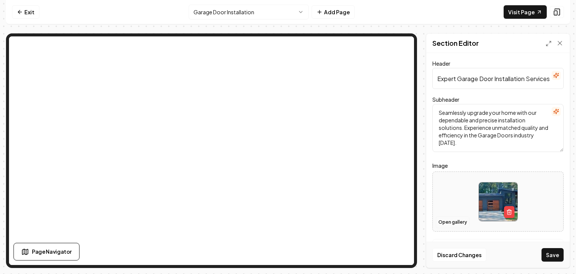
click at [455, 223] on button "Open gallery" at bounding box center [453, 222] width 34 height 12
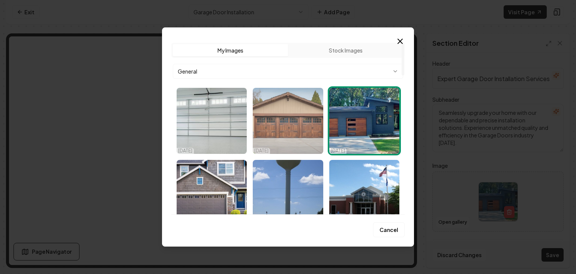
click at [290, 133] on img "Select image image_68d18c1f5c7cd75eb8e057c4.webp" at bounding box center [288, 121] width 70 height 66
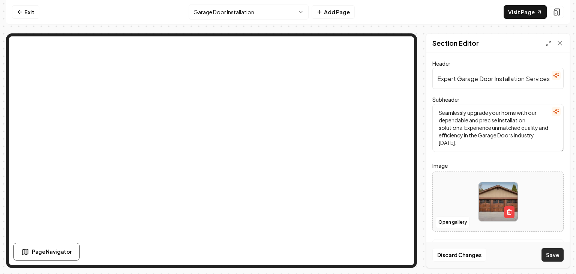
click at [551, 256] on button "Save" at bounding box center [553, 255] width 22 height 14
click at [454, 222] on button "Open gallery" at bounding box center [453, 222] width 34 height 12
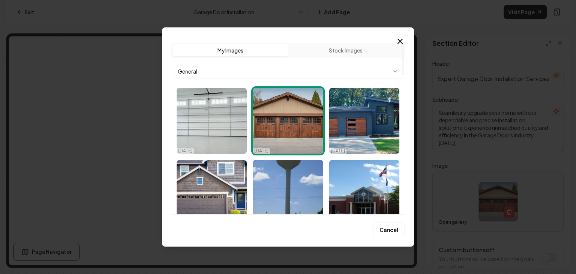
click at [397, 72] on body "Computer Required This feature is only available on a computer. Please switch t…" at bounding box center [288, 137] width 576 height 274
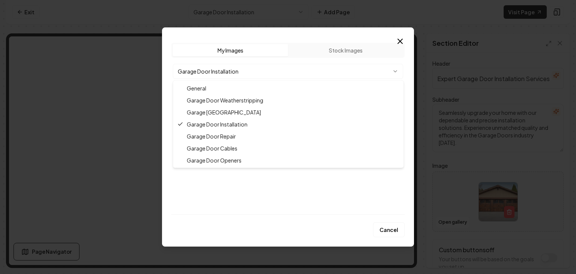
click at [394, 71] on body "Computer Required This feature is only available on a computer. Please switch t…" at bounding box center [288, 137] width 576 height 274
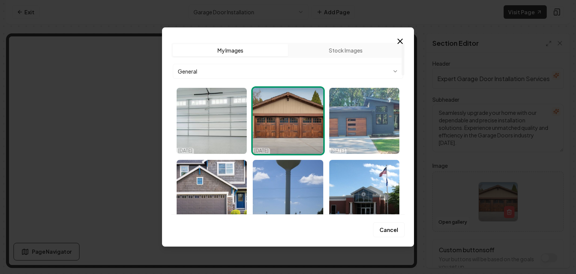
click at [361, 123] on img "Select image image_68d18c1f5c7cd75eb8e0559d.webp" at bounding box center [364, 121] width 70 height 66
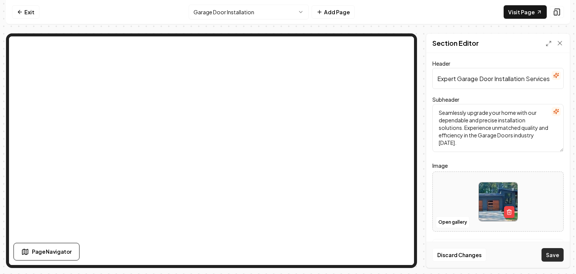
click at [552, 256] on button "Save" at bounding box center [553, 255] width 22 height 14
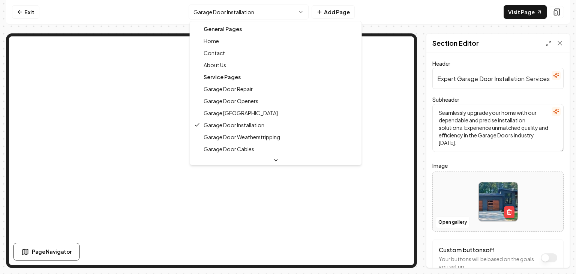
click at [299, 12] on html "Computer Required This feature is only available on a computer. Please switch t…" at bounding box center [288, 137] width 576 height 274
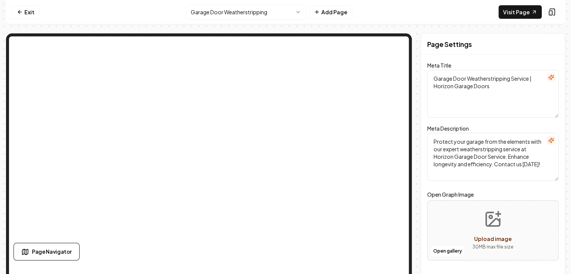
click at [302, 15] on html "Computer Required This feature is only available on a computer. Please switch t…" at bounding box center [285, 137] width 571 height 274
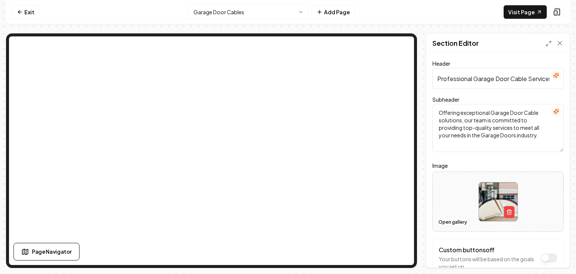
click at [455, 223] on button "Open gallery" at bounding box center [453, 222] width 34 height 12
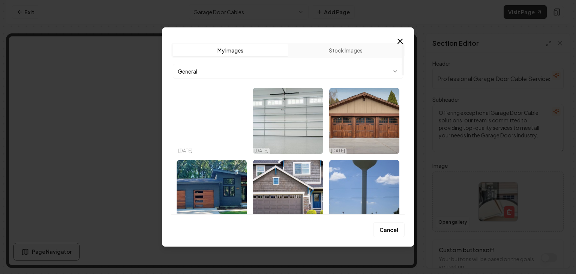
click at [396, 68] on body "Computer Required This feature is only available on a computer. Please switch t…" at bounding box center [288, 137] width 576 height 274
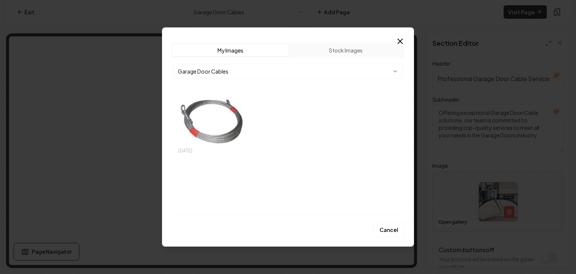
click at [209, 128] on img "Select image image_68d18c1c5c7cd75eb8e0423a.webp" at bounding box center [212, 121] width 70 height 66
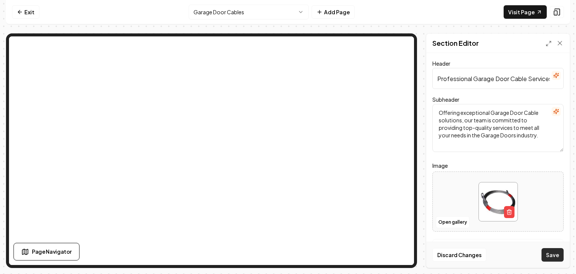
click at [545, 253] on button "Save" at bounding box center [553, 255] width 22 height 14
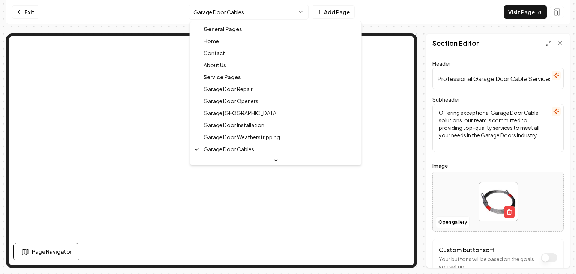
click at [303, 11] on html "Computer Required This feature is only available on a computer. Please switch t…" at bounding box center [288, 137] width 576 height 274
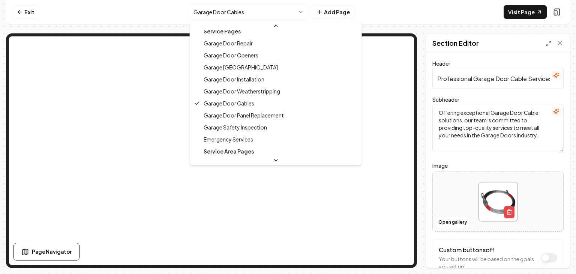
scroll to position [79, 0]
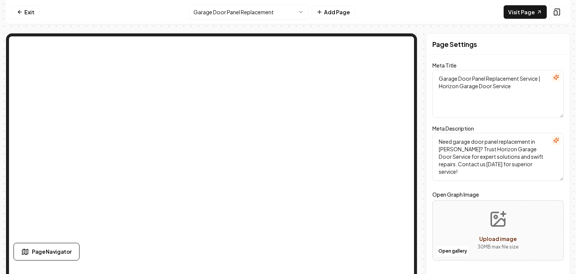
click at [301, 12] on html "Computer Required This feature is only available on a computer. Please switch t…" at bounding box center [288, 137] width 576 height 274
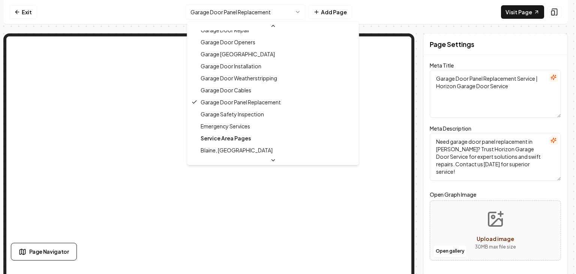
scroll to position [128, 0]
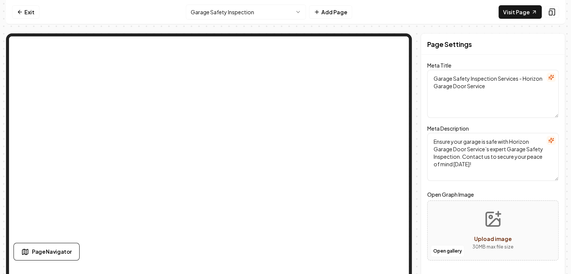
click at [302, 12] on html "Computer Required This feature is only available on a computer. Please switch t…" at bounding box center [285, 137] width 571 height 274
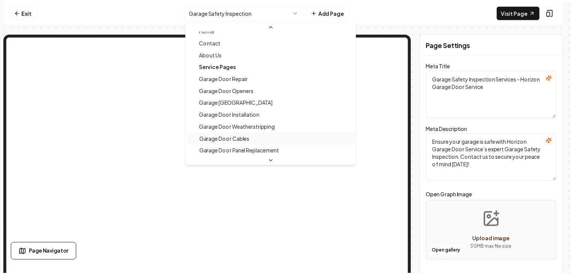
scroll to position [83, 0]
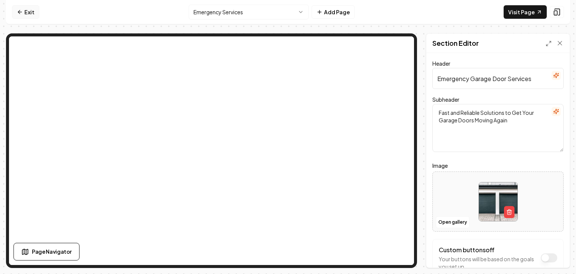
click at [18, 11] on icon at bounding box center [20, 12] width 6 height 6
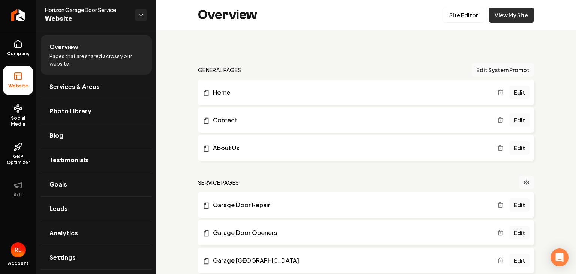
click at [509, 17] on link "View My Site" at bounding box center [511, 15] width 45 height 15
click at [514, 92] on link "Edit" at bounding box center [520, 93] width 20 height 14
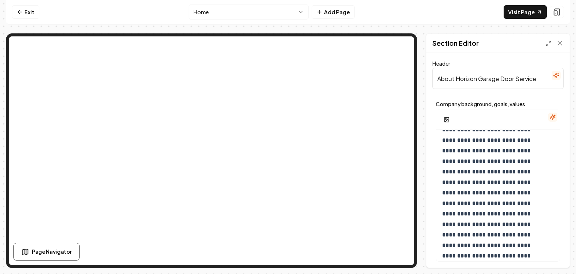
scroll to position [27, 0]
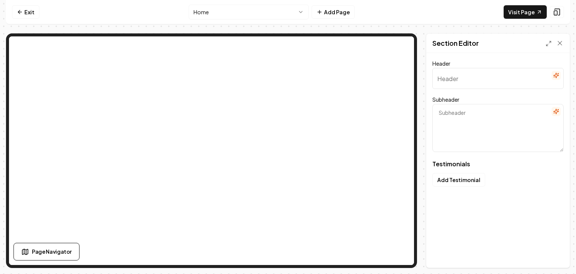
type input "What neighbors think of us"
type textarea "Explore real stories of reliable repairs and friendly service"
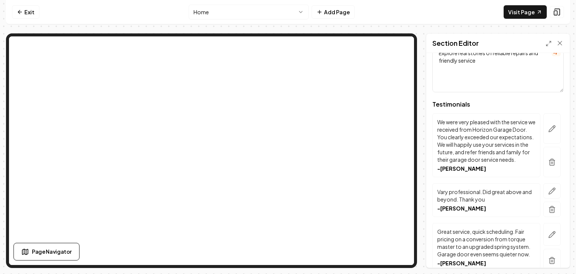
scroll to position [0, 0]
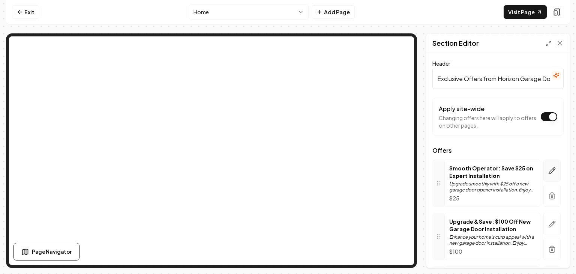
click at [551, 173] on button "button" at bounding box center [552, 170] width 17 height 22
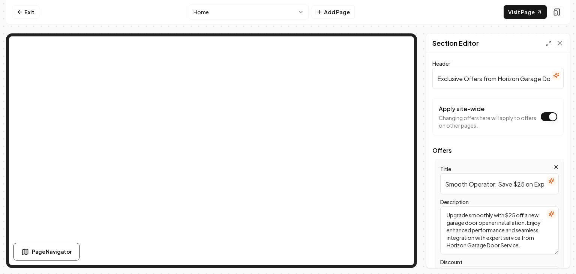
click at [522, 184] on input "Smooth Operator: Save $25 on Expert Installation" at bounding box center [500, 183] width 119 height 21
type input "Smooth Operator: Save $50 on Expert Installation"
click at [517, 215] on textarea "Upgrade smoothly with $25 off a new garage door opener installation. Enjoy enha…" at bounding box center [500, 230] width 119 height 48
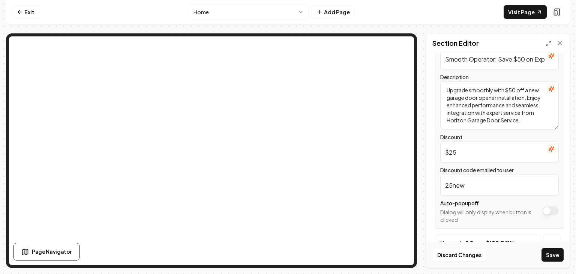
type textarea "Upgrade smoothly with $50 off a new garage door opener installation. Enjoy enha…"
click at [456, 153] on input "$25" at bounding box center [500, 151] width 119 height 21
type input "$50"
click at [452, 185] on input "25new" at bounding box center [500, 184] width 119 height 21
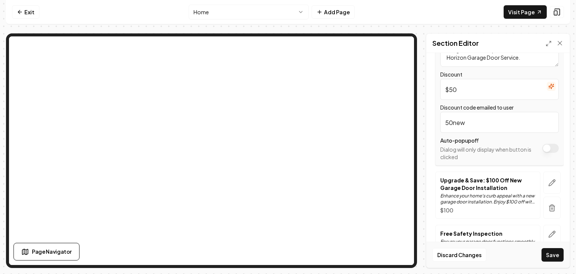
scroll to position [238, 0]
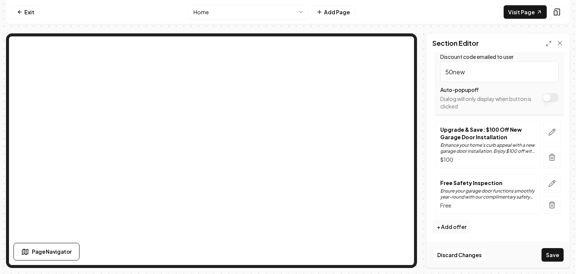
type input "50new"
click at [491, 129] on p "Upgrade & Save: $100 Off New Garage Door Installation" at bounding box center [488, 133] width 95 height 15
drag, startPoint x: 491, startPoint y: 131, endPoint x: 495, endPoint y: 129, distance: 4.2
click at [492, 129] on p "Upgrade & Save: $100 Off New Garage Door Installation" at bounding box center [488, 133] width 95 height 15
click at [496, 129] on p "Upgrade & Save: $100 Off New Garage Door Installation" at bounding box center [488, 133] width 95 height 15
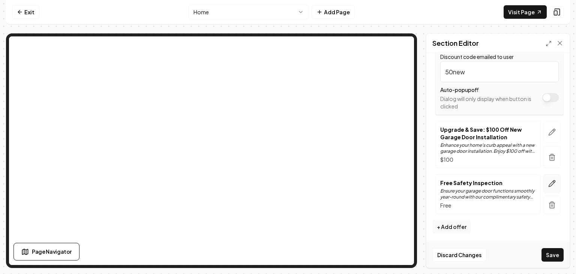
click at [549, 182] on icon "button" at bounding box center [553, 184] width 8 height 8
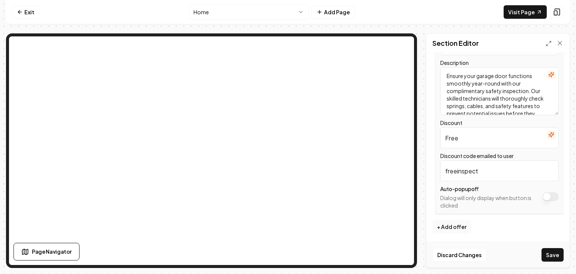
scroll to position [0, 0]
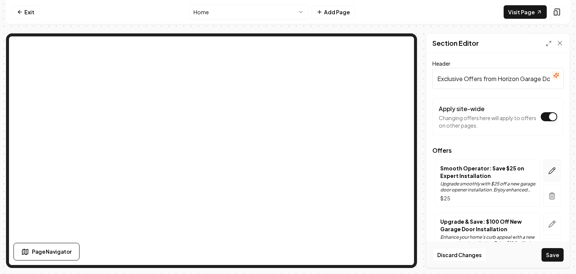
click at [549, 170] on icon "button" at bounding box center [553, 171] width 8 height 8
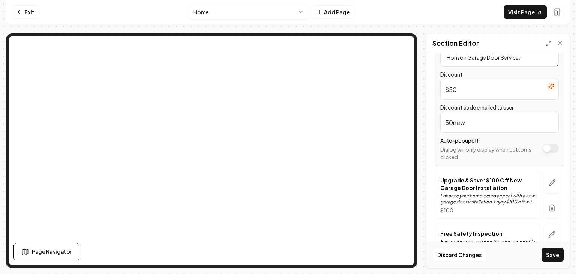
scroll to position [238, 0]
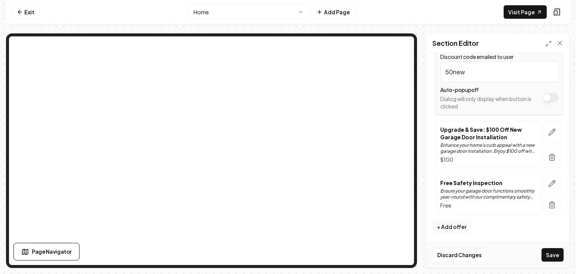
click at [552, 256] on button "Save" at bounding box center [553, 255] width 22 height 14
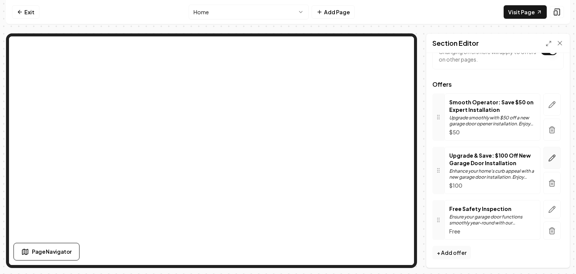
click at [549, 157] on icon "button" at bounding box center [553, 158] width 8 height 8
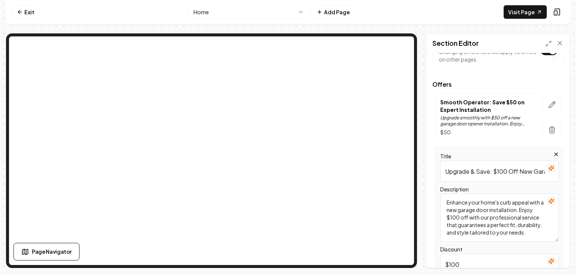
drag, startPoint x: 507, startPoint y: 170, endPoint x: 499, endPoint y: 170, distance: 8.3
click at [499, 170] on input "Upgrade & Save: $100 Off New Garage Door Installation" at bounding box center [500, 171] width 119 height 21
type input "Upgrade & Save: $150 Off New Garage Door Installation"
click at [504, 216] on textarea "Enhance your home's curb appeal with a new garage door installation. Enjoy $100…" at bounding box center [500, 218] width 119 height 48
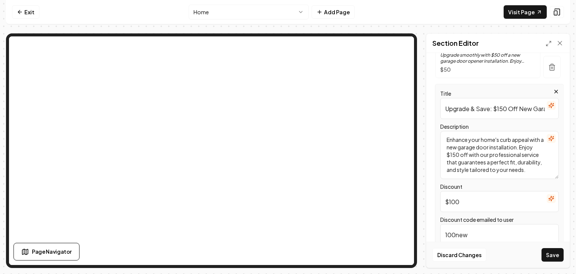
scroll to position [191, 0]
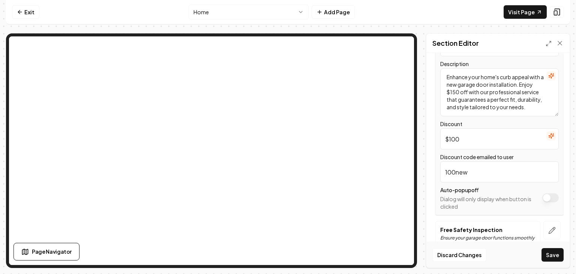
type textarea "Enhance your home's curb appeal with a new garage door installation. Enjoy $150…"
drag, startPoint x: 459, startPoint y: 137, endPoint x: 453, endPoint y: 138, distance: 5.8
click at [453, 138] on input "$100" at bounding box center [500, 138] width 119 height 21
type input "$150"
click at [455, 171] on input "100new" at bounding box center [500, 171] width 119 height 21
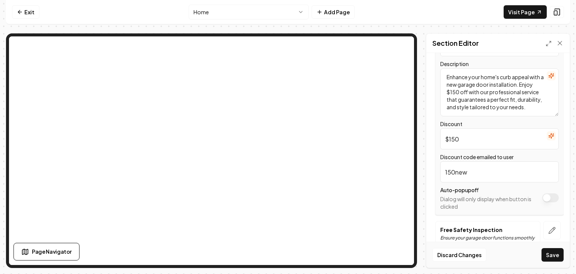
click at [469, 171] on input "150new" at bounding box center [500, 171] width 119 height 21
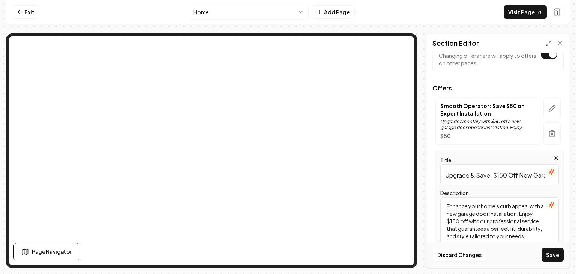
scroll to position [188, 0]
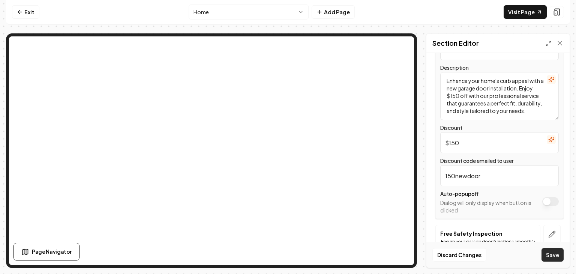
type input "150newdoor"
click at [548, 253] on button "Save" at bounding box center [553, 255] width 22 height 14
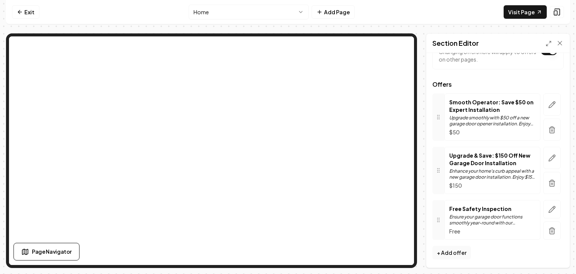
scroll to position [66, 0]
click at [518, 81] on span "Offers" at bounding box center [498, 84] width 131 height 6
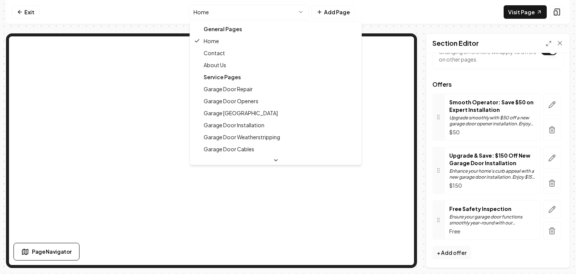
click at [306, 12] on html "Computer Required This feature is only available on a computer. Please switch t…" at bounding box center [288, 137] width 576 height 274
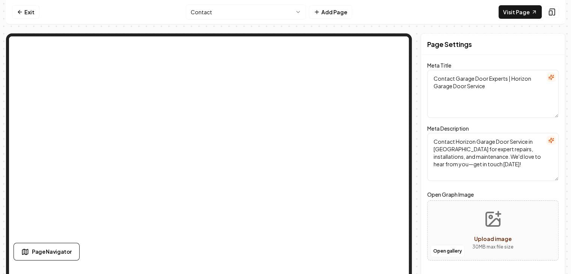
click at [297, 14] on html "Computer Required This feature is only available on a computer. Please switch t…" at bounding box center [285, 137] width 571 height 274
click at [301, 12] on html "Computer Required This feature is only available on a computer. Please switch t…" at bounding box center [285, 137] width 571 height 274
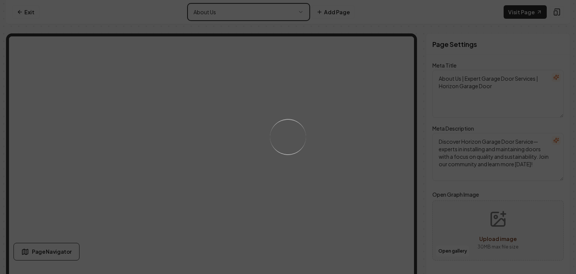
type textarea "Garage Door Services in [GEOGRAPHIC_DATA] | Horizon Garage Door Service"
type textarea "Discover expert garage door services with Horizon Garage Door Service in [GEOGR…"
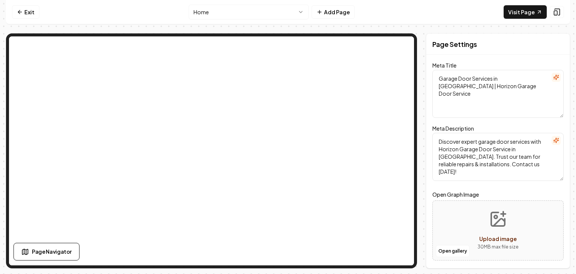
click at [300, 11] on html "Computer Required This feature is only available on a computer. Please switch t…" at bounding box center [288, 137] width 576 height 274
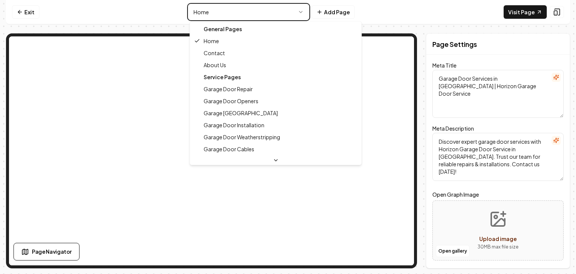
type textarea "Contact Garage Door Experts | Horizon Garage Door Service"
type textarea "Contact Horizon Garage Door Service in [GEOGRAPHIC_DATA] for expert repairs, in…"
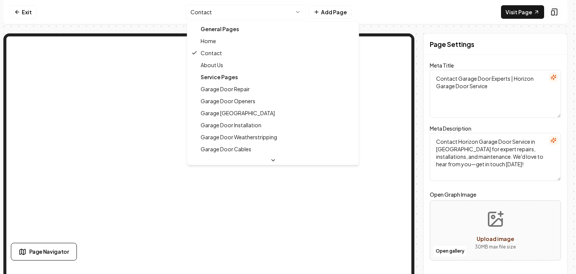
click at [297, 8] on html "Computer Required This feature is only available on a computer. Please switch t…" at bounding box center [288, 137] width 576 height 274
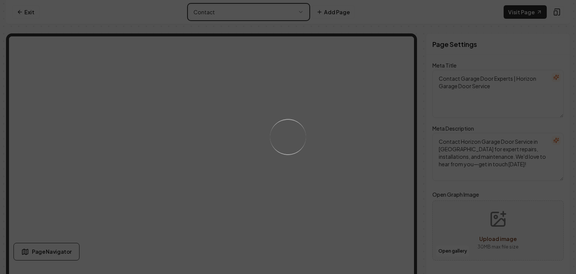
type textarea "About Us | Expert Garage Door Services | Horizon Garage Door"
type textarea "Discover Horizon Garage Door Service—experts in installing and maintaining door…"
type input "about-us"
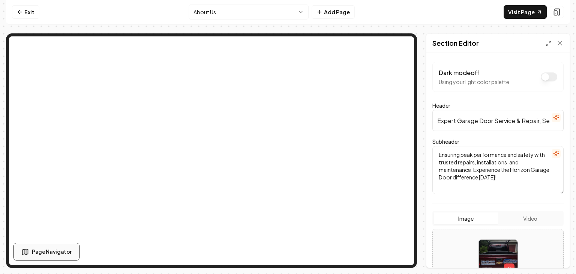
click at [60, 252] on span "Page Navigator" at bounding box center [52, 252] width 40 height 8
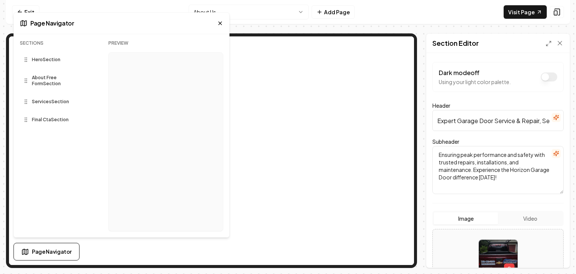
click at [53, 60] on span "Hero Section" at bounding box center [46, 60] width 29 height 6
click at [28, 82] on icon at bounding box center [26, 81] width 6 height 6
click at [29, 104] on div "Services Section" at bounding box center [58, 102] width 77 height 12
click at [27, 120] on icon at bounding box center [26, 120] width 6 height 6
click at [21, 24] on icon at bounding box center [24, 24] width 8 height 8
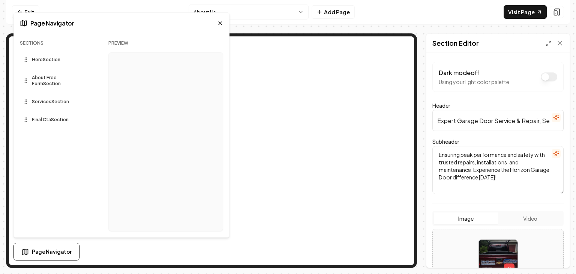
click at [218, 22] on icon at bounding box center [220, 23] width 6 height 6
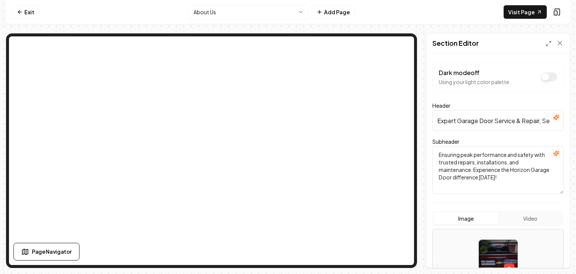
click at [480, 122] on input "Expert Garage Door Service & Repair, Serving [PERSON_NAME] & the Twin Cities Me…" at bounding box center [498, 120] width 131 height 21
click at [514, 121] on input "Expert Garage Door Service & Repair, Serving [PERSON_NAME] & the Twin Cities Me…" at bounding box center [498, 120] width 131 height 21
click at [527, 120] on input "Expert Garage Door Service & Repair, Serving [PERSON_NAME] & the Twin Cities Me…" at bounding box center [498, 120] width 131 height 21
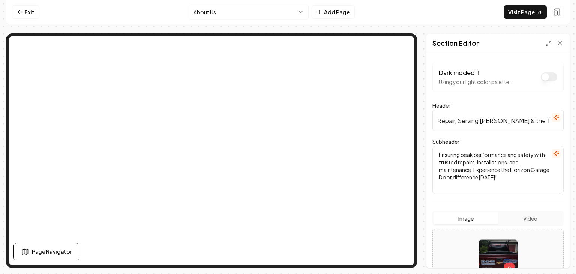
click at [526, 120] on input "Expert Garage Door Service & Repair, Serving [PERSON_NAME] & the Twin Cities Me…" at bounding box center [498, 120] width 131 height 21
click at [523, 120] on input "Expert Garage Door Service & Repair, Serving [PERSON_NAME] & the Twin Cities Me…" at bounding box center [498, 120] width 131 height 21
click at [515, 122] on input "Expert Garage Door Service & Repair, Serving [PERSON_NAME] & the Twin Cities Me…" at bounding box center [498, 120] width 131 height 21
click at [511, 121] on input "Expert Garage Door Service & Repair, Serving [PERSON_NAME] & the Twin Cities Me…" at bounding box center [498, 120] width 131 height 21
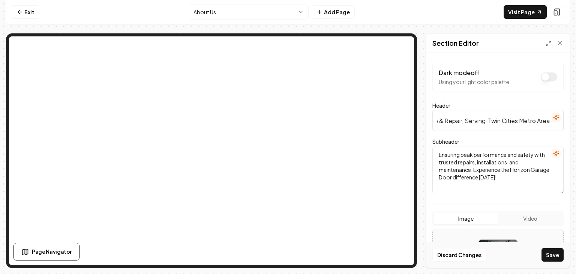
scroll to position [0, 82]
type input "Expert Garage Door Service & Repair, Serving the Greater Twin Cities Metro Area"
click at [552, 254] on button "Save" at bounding box center [553, 255] width 22 height 14
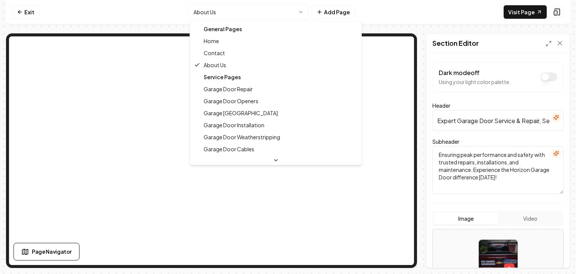
click at [301, 12] on html "Computer Required This feature is only available on a computer. Please switch t…" at bounding box center [288, 137] width 576 height 274
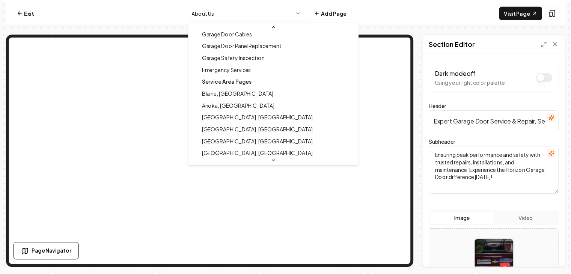
scroll to position [188, 0]
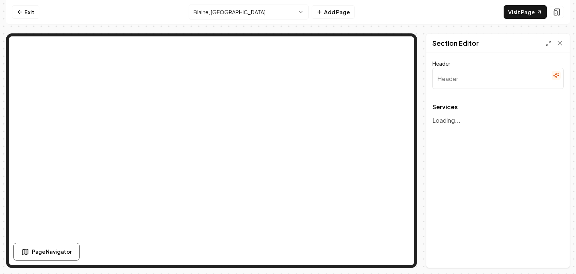
type input "Services We Offer in [GEOGRAPHIC_DATA], [GEOGRAPHIC_DATA]"
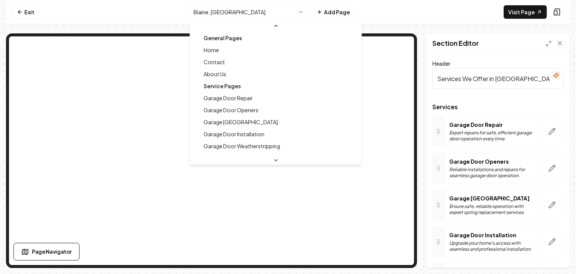
click at [303, 12] on html "Computer Required This feature is only available on a computer. Please switch t…" at bounding box center [288, 137] width 576 height 274
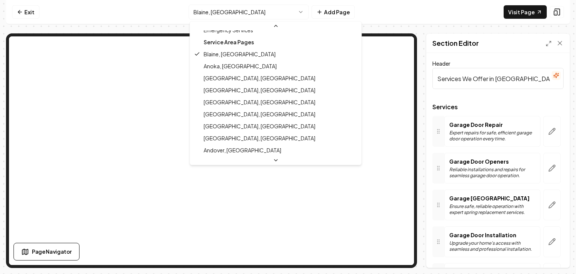
scroll to position [188, 0]
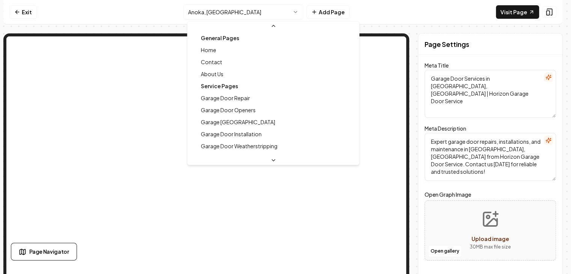
click at [299, 10] on html "Computer Required This feature is only available on a computer. Please switch t…" at bounding box center [285, 137] width 571 height 274
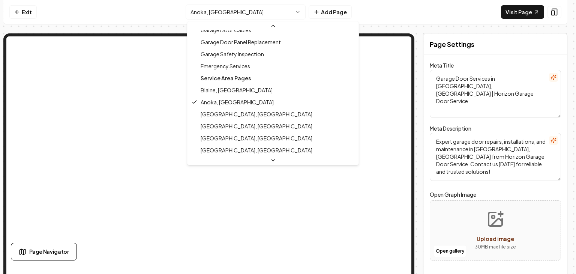
scroll to position [140, 0]
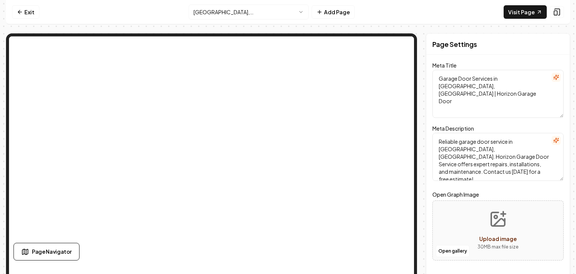
click at [297, 12] on html "Computer Required This feature is only available on a computer. Please switch t…" at bounding box center [288, 137] width 576 height 274
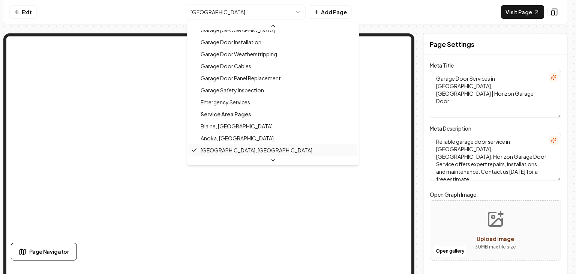
scroll to position [155, 0]
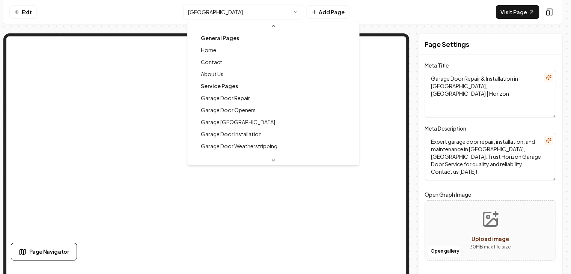
click at [296, 11] on html "Computer Required This feature is only available on a computer. Please switch t…" at bounding box center [285, 137] width 571 height 274
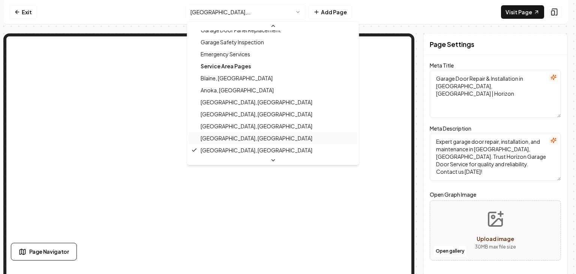
scroll to position [203, 0]
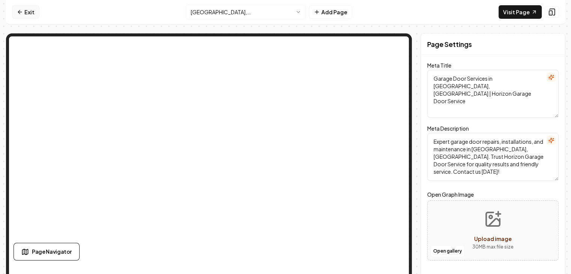
click at [18, 14] on icon at bounding box center [20, 12] width 6 height 6
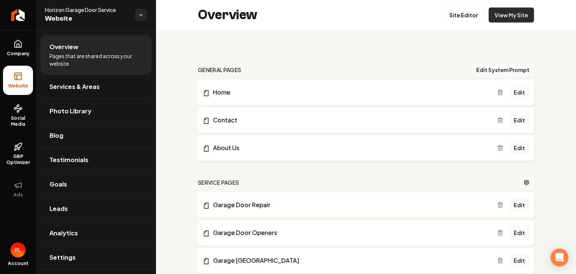
click at [496, 16] on link "View My Site" at bounding box center [511, 15] width 45 height 15
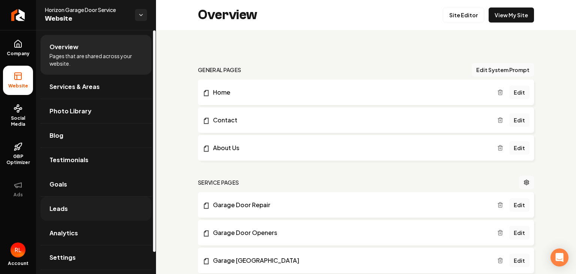
scroll to position [24, 0]
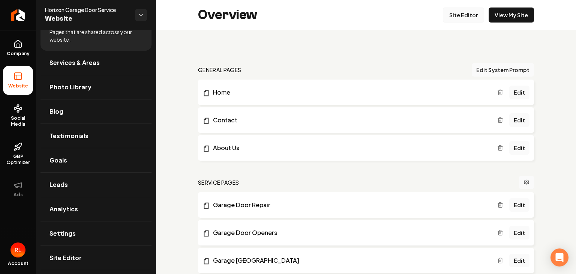
click at [462, 15] on link "Site Editor" at bounding box center [463, 15] width 41 height 15
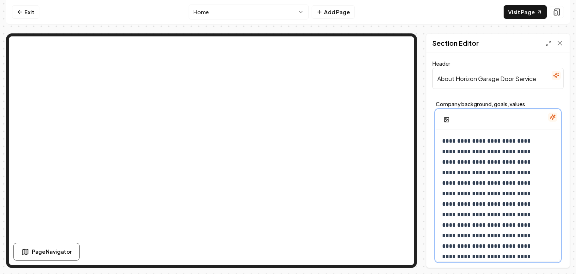
click at [466, 215] on p "**********" at bounding box center [492, 209] width 101 height 147
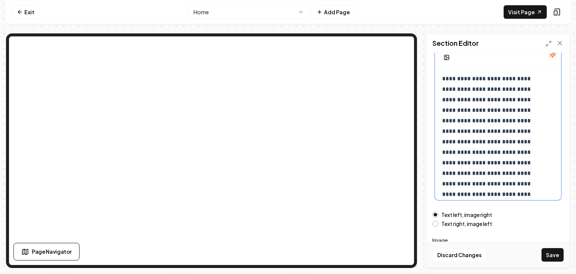
scroll to position [38, 0]
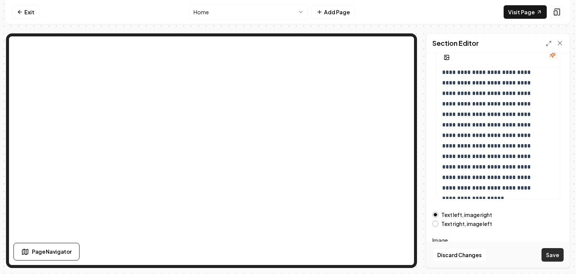
click at [554, 254] on button "Save" at bounding box center [553, 255] width 22 height 14
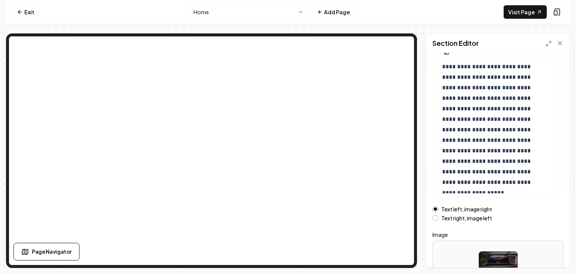
scroll to position [131, 0]
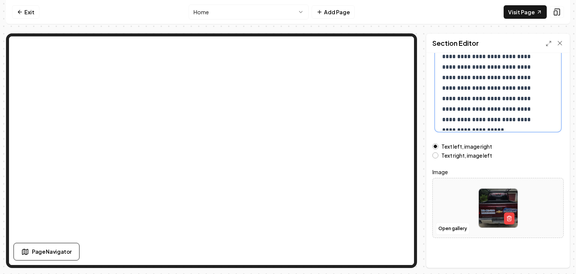
drag, startPoint x: 474, startPoint y: 97, endPoint x: 500, endPoint y: 97, distance: 25.9
click at [477, 98] on p "**********" at bounding box center [492, 46] width 101 height 158
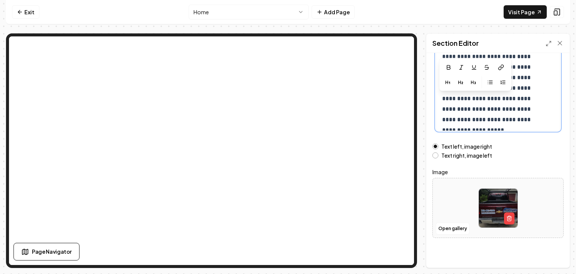
click at [469, 100] on p "**********" at bounding box center [492, 46] width 101 height 158
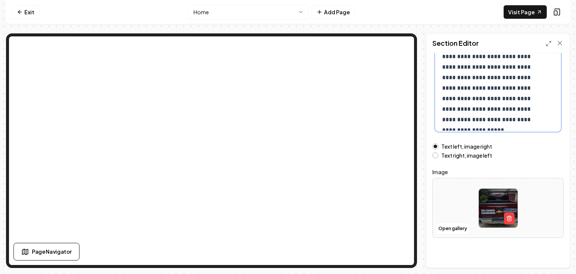
click at [472, 98] on p "**********" at bounding box center [492, 46] width 101 height 158
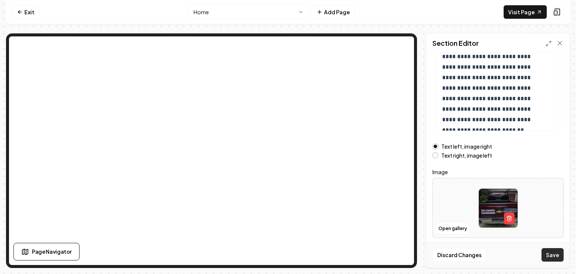
click at [556, 256] on button "Save" at bounding box center [553, 255] width 22 height 14
click at [302, 10] on html "**********" at bounding box center [288, 137] width 576 height 274
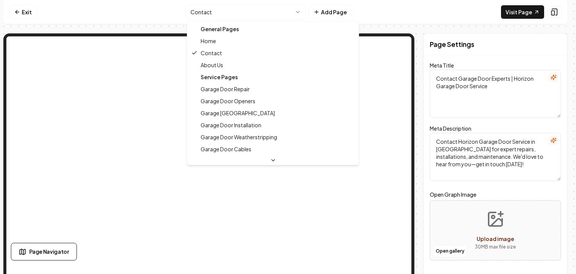
click at [299, 10] on html "Computer Required This feature is only available on a computer. Please switch t…" at bounding box center [288, 137] width 576 height 274
type textarea "About Us | Expert Garage Door Services | Horizon Garage Door"
type textarea "Discover Horizon Garage Door Service—experts in installing and maintaining door…"
type input "about-us"
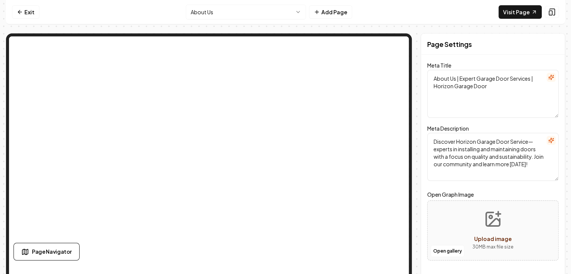
click at [298, 11] on html "Computer Required This feature is only available on a computer. Please switch t…" at bounding box center [285, 137] width 571 height 274
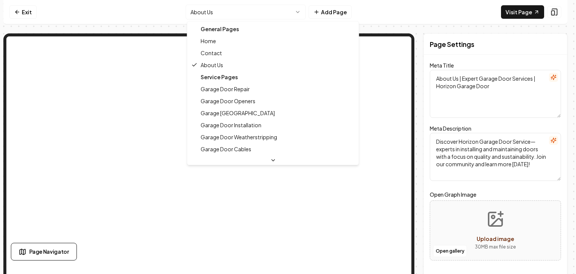
click at [216, 77] on div "Service Pages" at bounding box center [273, 77] width 168 height 12
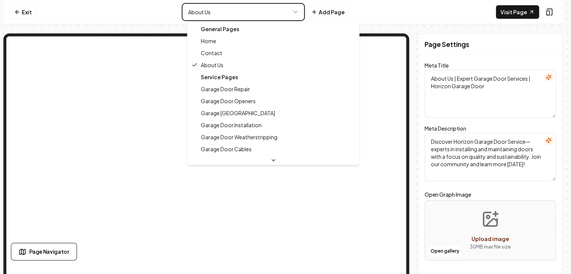
type textarea "Garage Door Repair Service | Horizon Garage Door Service"
type textarea "Expert garage door repair in [GEOGRAPHIC_DATA]! Horizon Garage Door Service fix…"
type input "garage-door-repair"
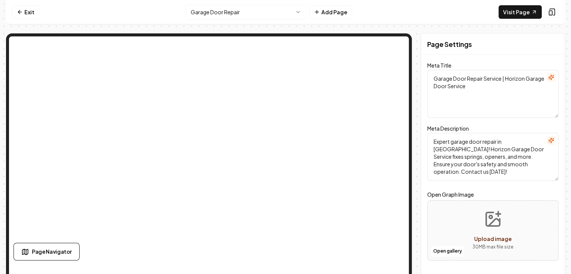
click at [298, 13] on html "Computer Required This feature is only available on a computer. Please switch t…" at bounding box center [285, 137] width 571 height 274
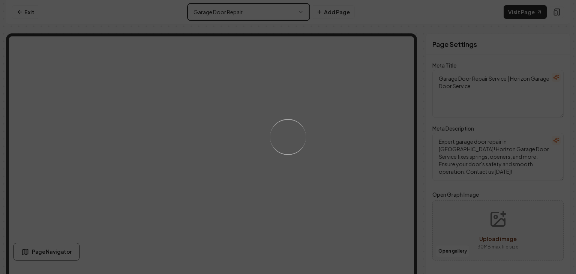
type textarea "Garage Door Opener Services | Horizon Garage Door Service"
type textarea "Explore our expert Garage Door Openers service at Horizon Garage Door Service. …"
type input "garage-door-openers"
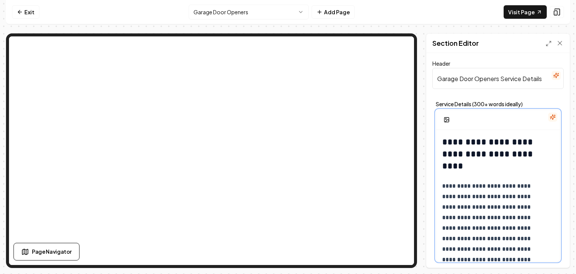
click at [473, 165] on h2 "**********" at bounding box center [492, 154] width 101 height 36
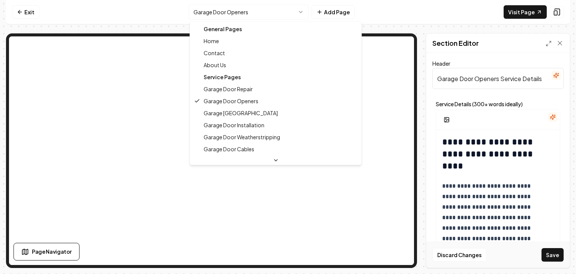
click at [302, 13] on html "**********" at bounding box center [288, 137] width 576 height 274
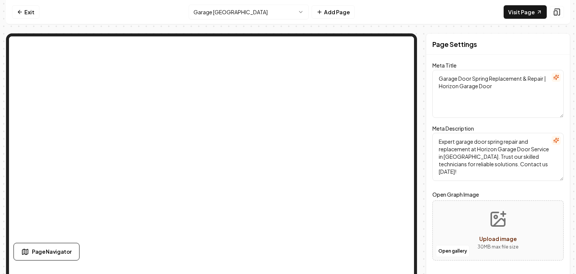
click at [299, 12] on html "Computer Required This feature is only available on a computer. Please switch t…" at bounding box center [288, 137] width 576 height 274
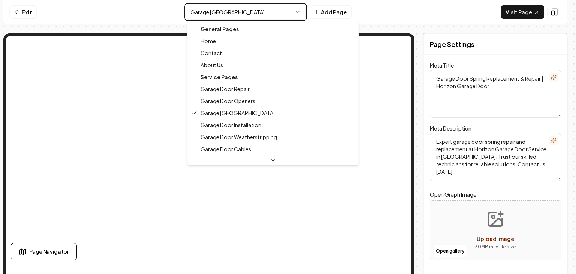
type textarea "Garage Door Installation Services | Horizon Garage Door Service"
type textarea "Looking for professional garage door installation in [GEOGRAPHIC_DATA]? Horizon…"
type input "garage-door-installation"
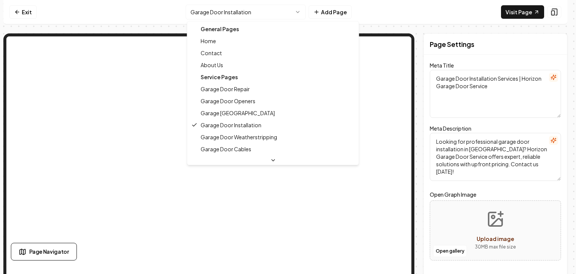
click at [296, 13] on html "Computer Required This feature is only available on a computer. Please switch t…" at bounding box center [288, 137] width 576 height 274
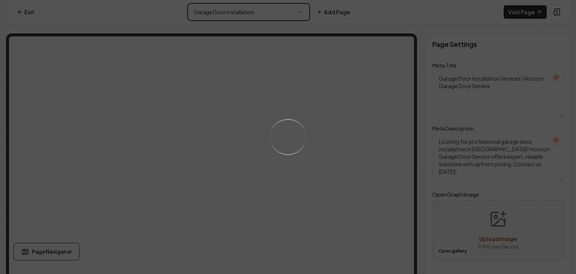
type textarea "Garage Door Services in [GEOGRAPHIC_DATA] | Horizon Garage Door Service"
type textarea "Discover expert garage door services with Horizon Garage Door Service in [GEOGR…"
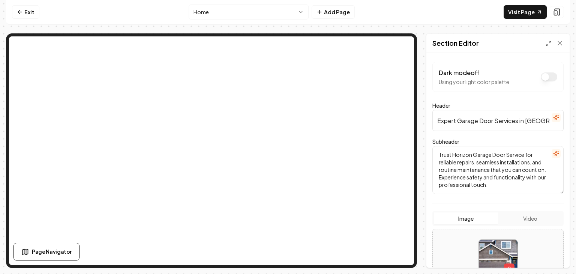
drag, startPoint x: 437, startPoint y: 155, endPoint x: 542, endPoint y: 187, distance: 109.4
click at [545, 187] on textarea "Trust Horizon Garage Door Service for reliable repairs, seamless installations,…" at bounding box center [498, 170] width 131 height 48
drag, startPoint x: 501, startPoint y: 170, endPoint x: 503, endPoint y: 181, distance: 10.8
drag, startPoint x: 503, startPoint y: 181, endPoint x: 535, endPoint y: 153, distance: 41.5
click at [535, 153] on textarea "Trust Horizon Garage Door Service for reliable repairs, seamless installations,…" at bounding box center [498, 170] width 131 height 48
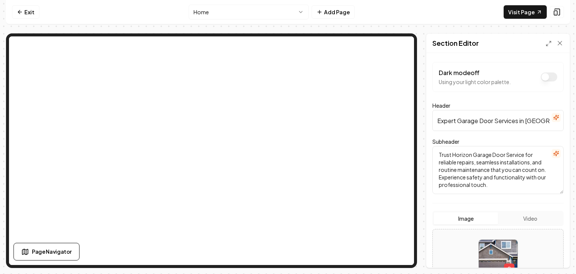
click at [473, 168] on textarea "Trust Horizon Garage Door Service for reliable repairs, seamless installations,…" at bounding box center [498, 170] width 131 height 48
drag, startPoint x: 473, startPoint y: 168, endPoint x: 482, endPoint y: 174, distance: 10.9
click at [482, 174] on textarea "Trust Horizon Garage Door Service for reliable repairs, seamless installations,…" at bounding box center [498, 170] width 131 height 48
click at [44, 253] on span "Page Navigator" at bounding box center [52, 252] width 40 height 8
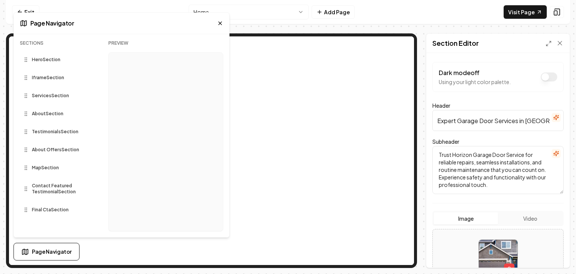
click at [32, 61] on div "Hero Section" at bounding box center [45, 60] width 45 height 6
click at [26, 61] on circle at bounding box center [26, 61] width 0 height 0
click at [503, 84] on p "Using your light color palette." at bounding box center [475, 82] width 72 height 8
click at [219, 21] on icon at bounding box center [220, 23] width 6 height 6
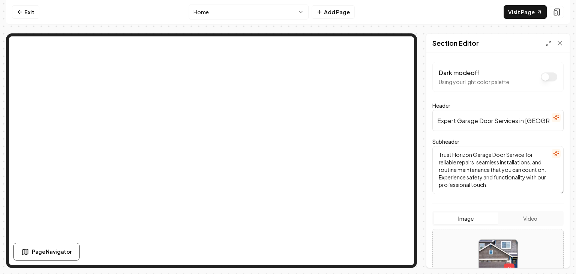
click at [480, 159] on textarea "Trust Horizon Garage Door Service for reliable repairs, seamless installations,…" at bounding box center [498, 170] width 131 height 48
click at [540, 184] on textarea "Trust Horizon Garage Door Service for reliable repairs, seamless installations,…" at bounding box center [498, 170] width 131 height 48
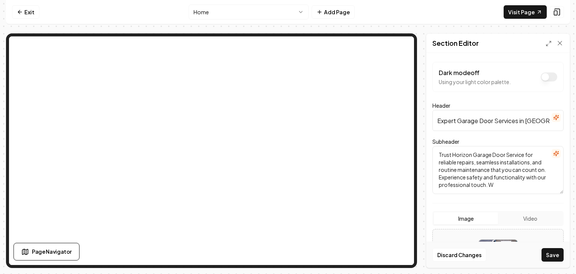
scroll to position [2, 0]
type textarea "Trust Horizon Garage Door Service for reliable repairs, seamless installations,…"
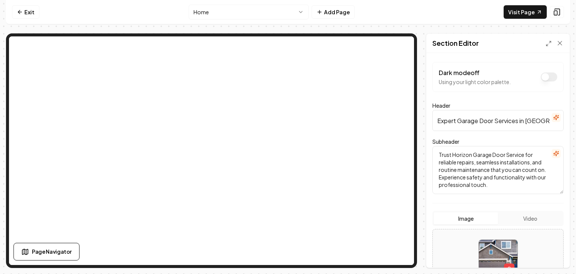
click at [482, 166] on textarea "Trust Horizon Garage Door Service for reliable repairs, seamless installations,…" at bounding box center [498, 170] width 131 height 48
drag, startPoint x: 481, startPoint y: 167, endPoint x: 504, endPoint y: 187, distance: 31.1
click at [504, 187] on textarea "Trust Horizon Garage Door Service for reliable repairs, seamless installations,…" at bounding box center [498, 170] width 131 height 48
click at [554, 12] on icon at bounding box center [558, 12] width 8 height 8
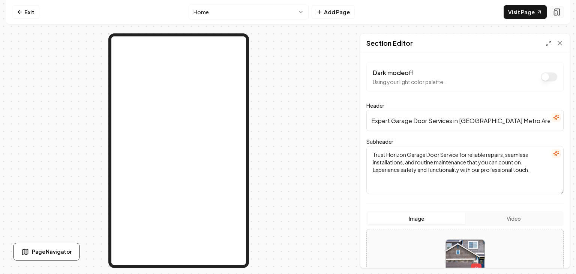
scroll to position [0, 0]
click at [559, 12] on icon at bounding box center [558, 12] width 8 height 8
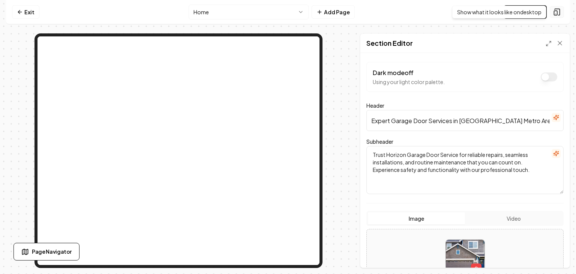
click at [558, 11] on rect at bounding box center [556, 13] width 3 height 5
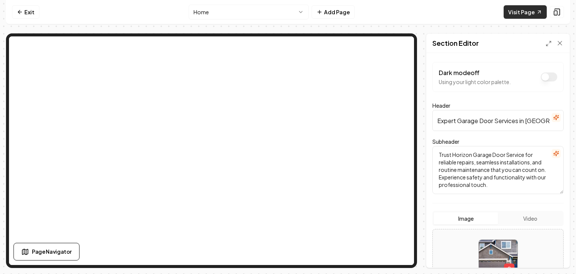
click at [534, 12] on link "Visit Page" at bounding box center [525, 12] width 43 height 14
